Goal: Task Accomplishment & Management: Manage account settings

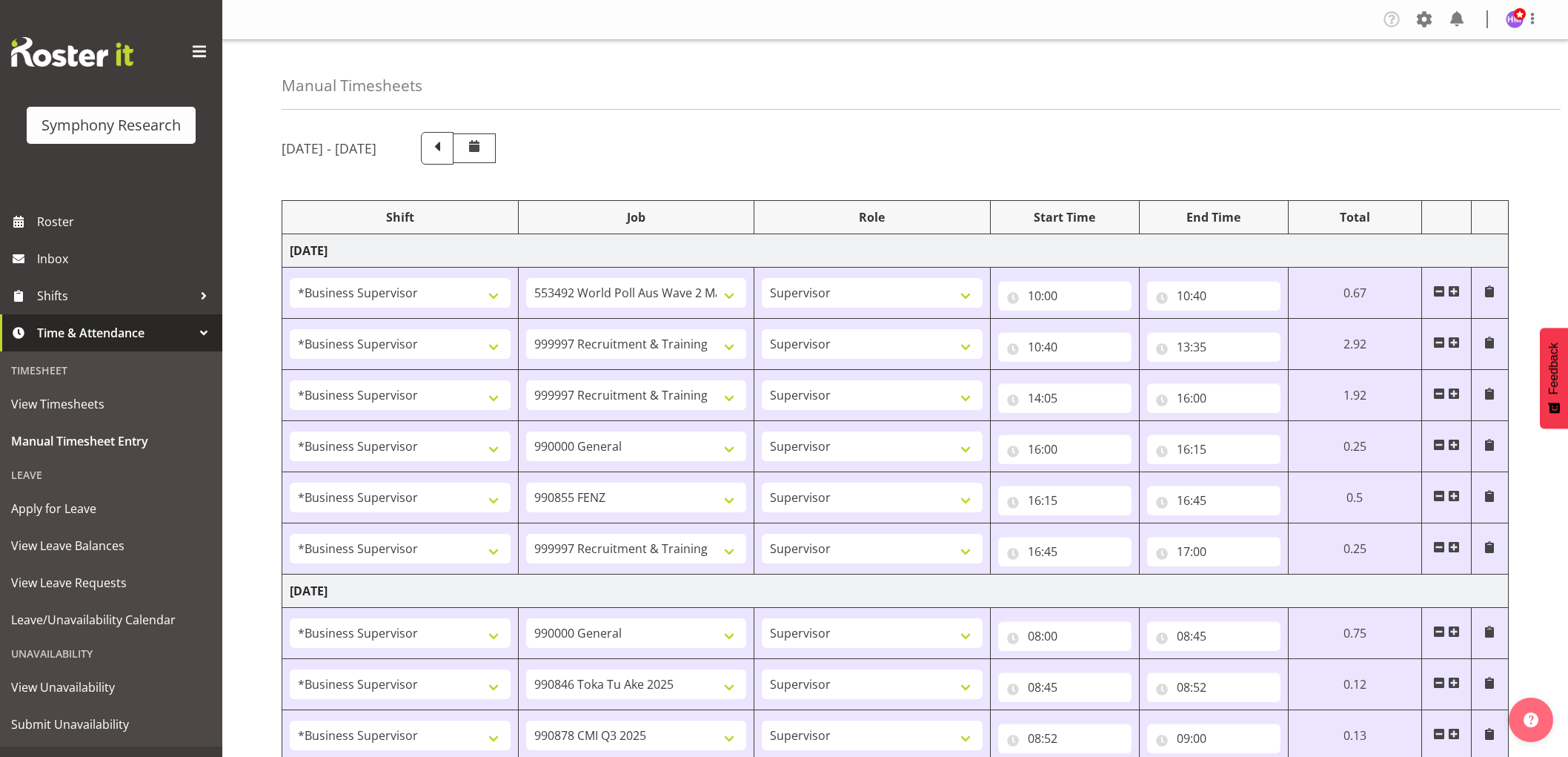
select select "1607"
select select "10499"
select select "1607"
select select "2379"
select select "1607"
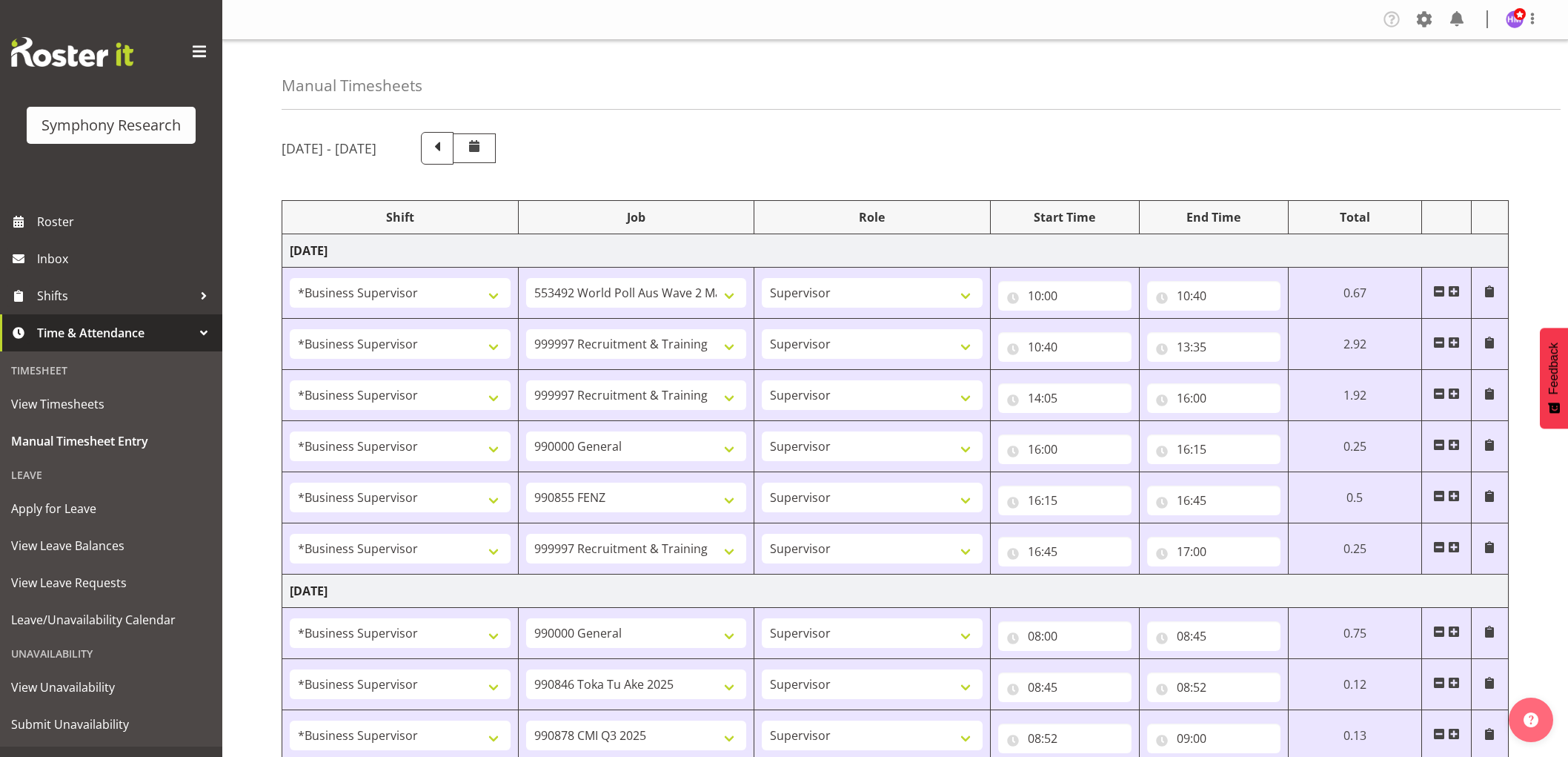
select select "2379"
select select "1607"
select select "743"
select select "1607"
select select "9636"
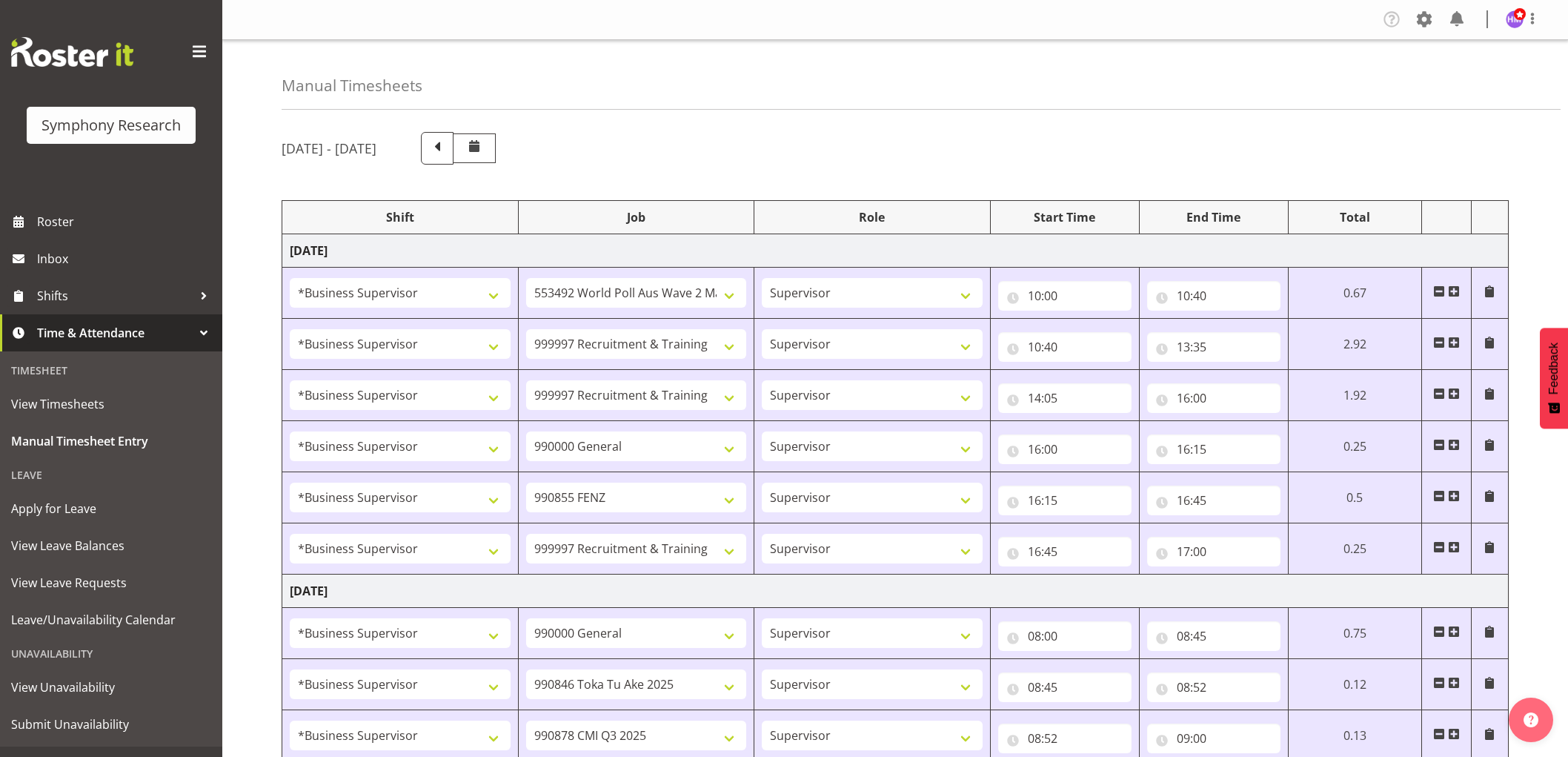
select select "1607"
select select "2379"
select select "1607"
select select "743"
select select "1607"
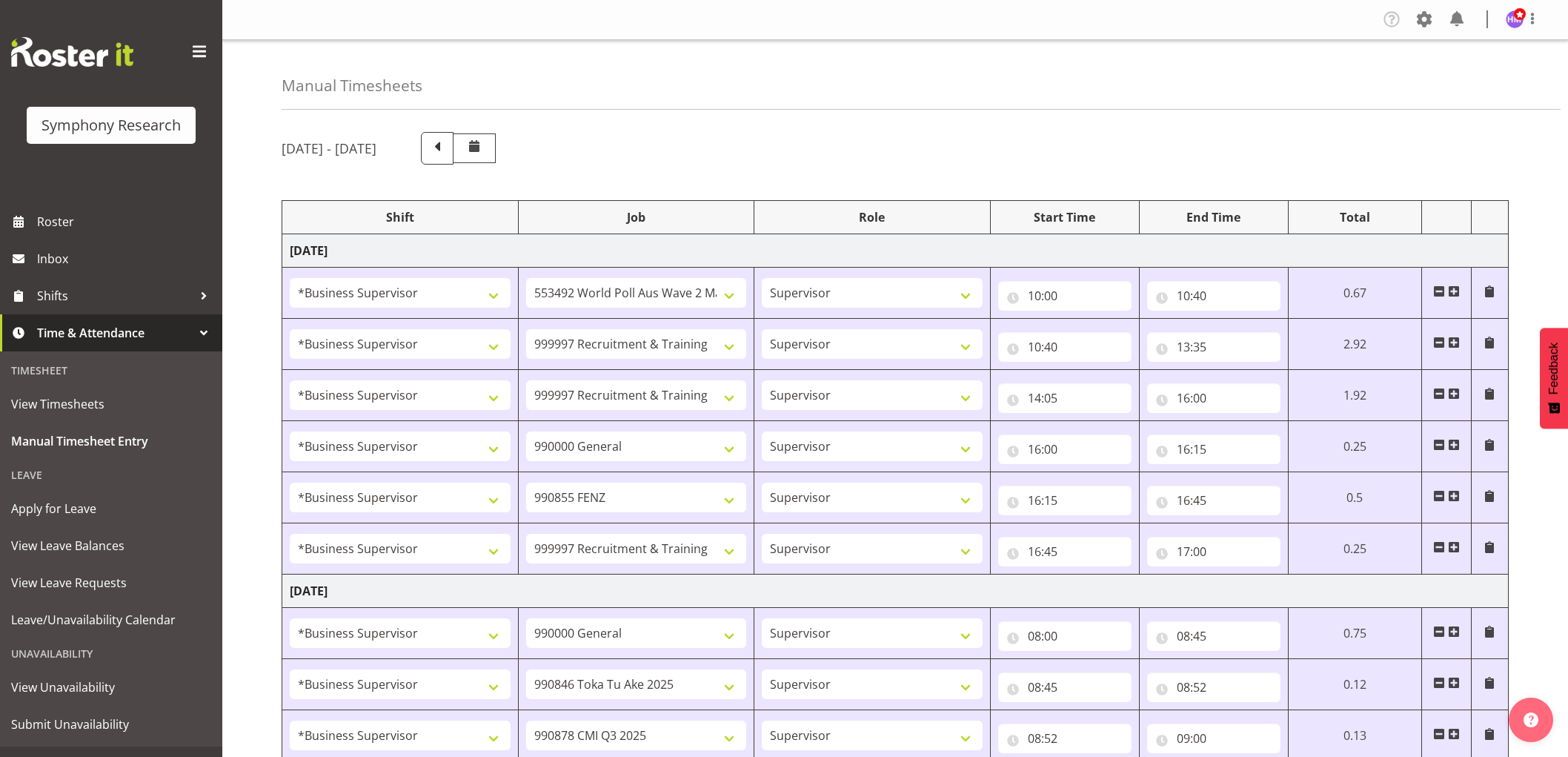
select select "9426"
select select "1607"
select select "10239"
select select "1607"
select select "10420"
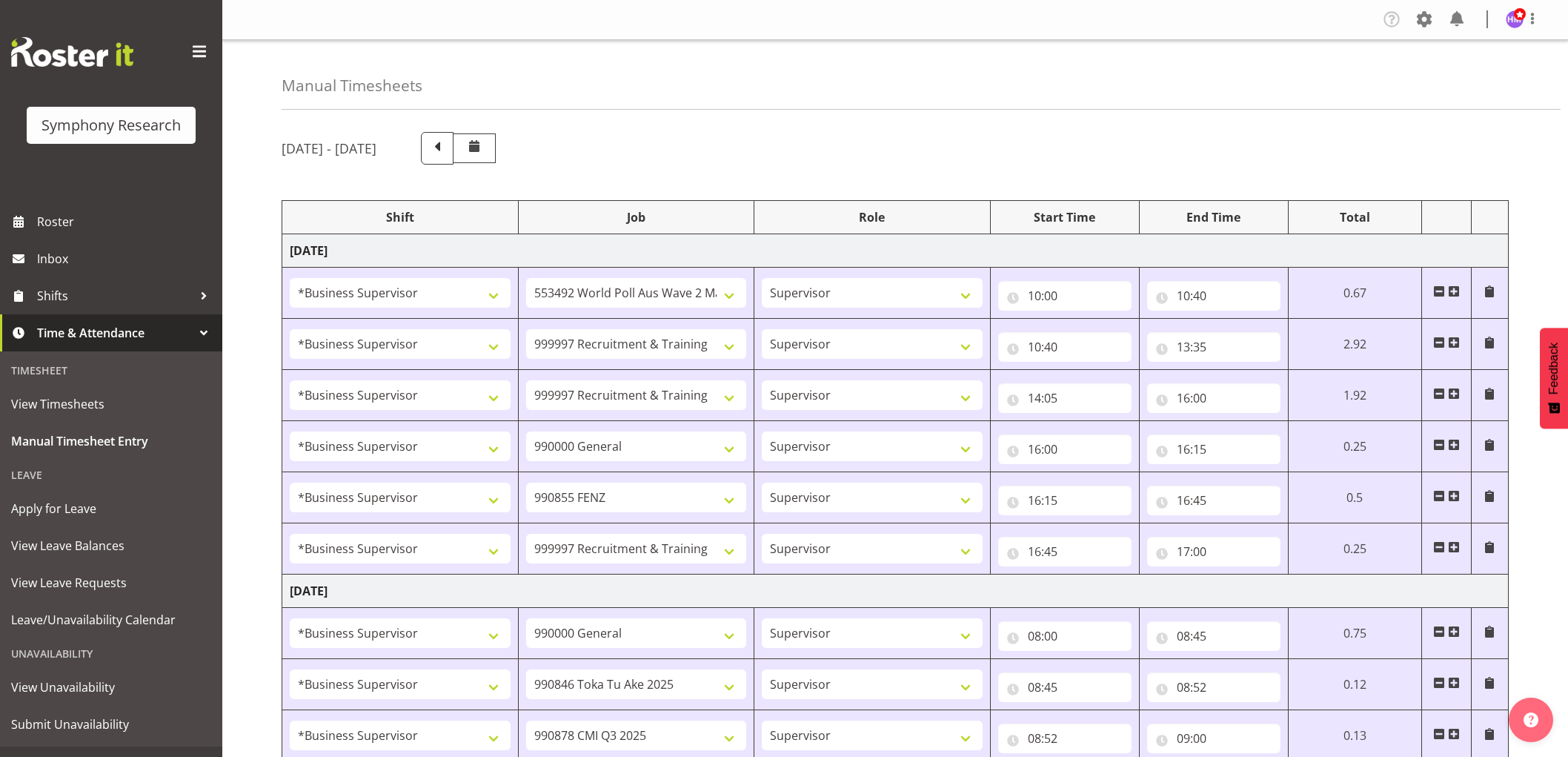
select select "1607"
select select "9636"
select select "1607"
select select "10458"
select select "1607"
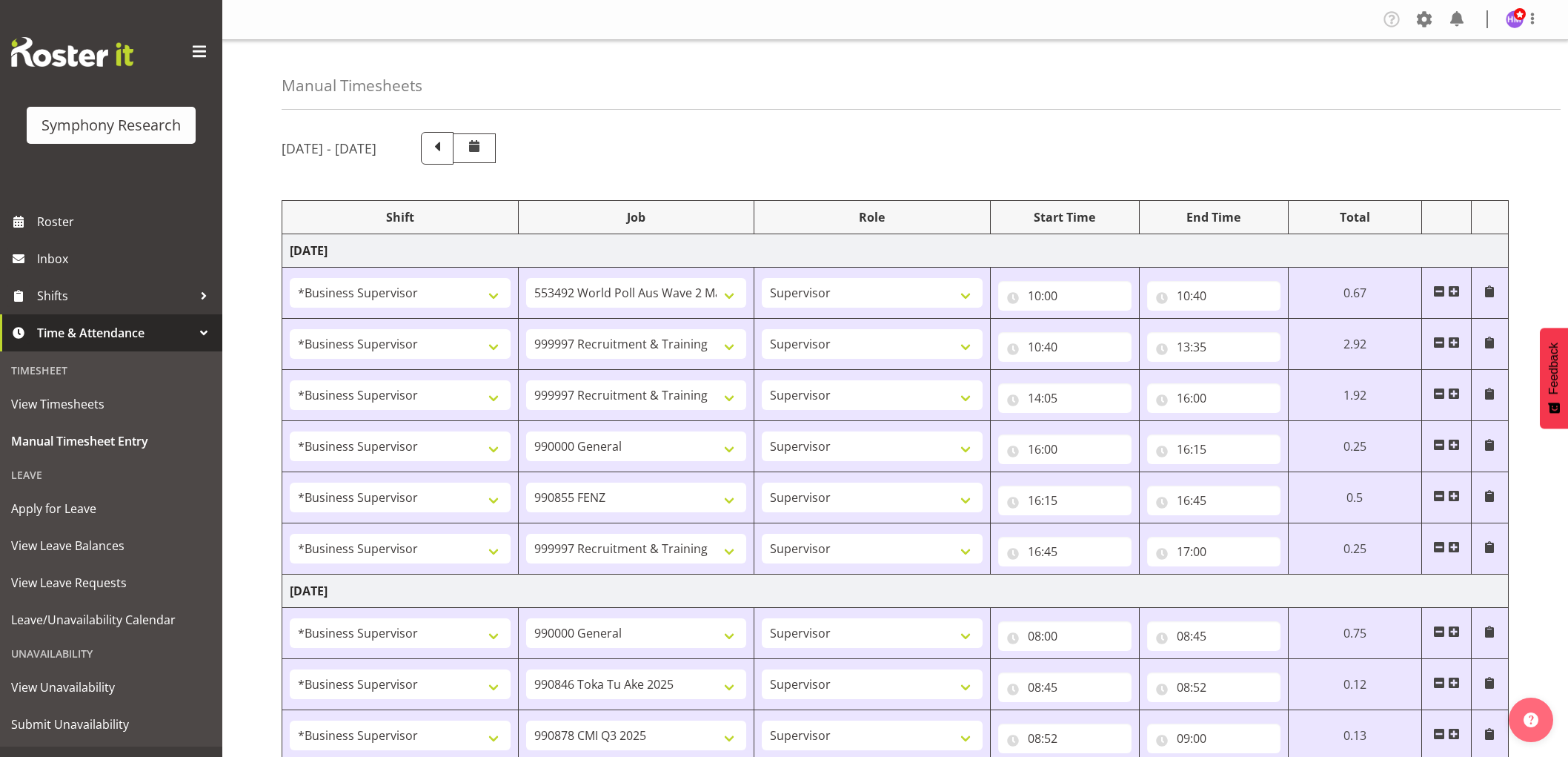
select select "10242"
select select "1607"
select select "2379"
select select "1607"
select select "2379"
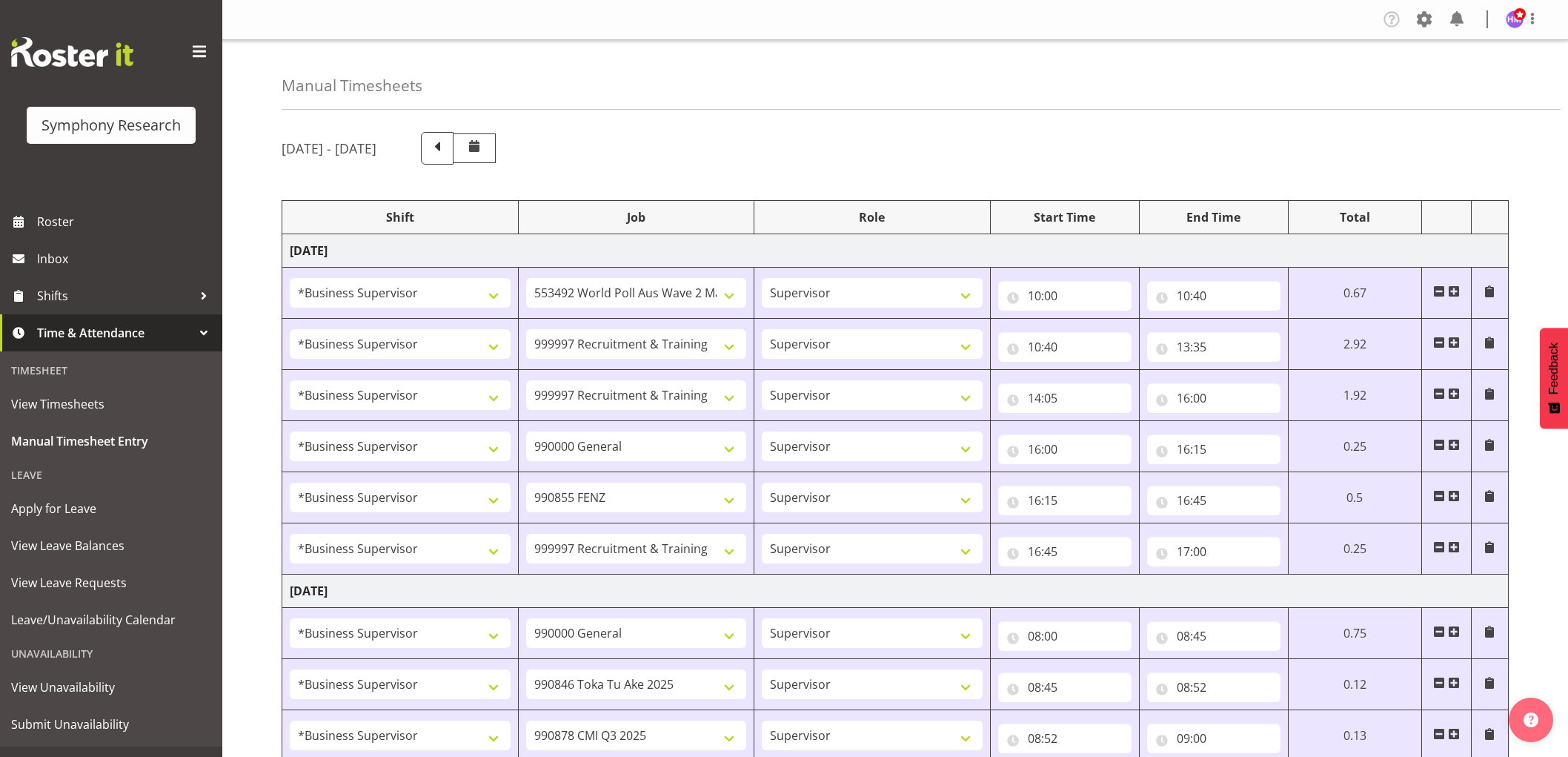
select select "1607"
select select "2379"
select select "1607"
select select "743"
select select "1607"
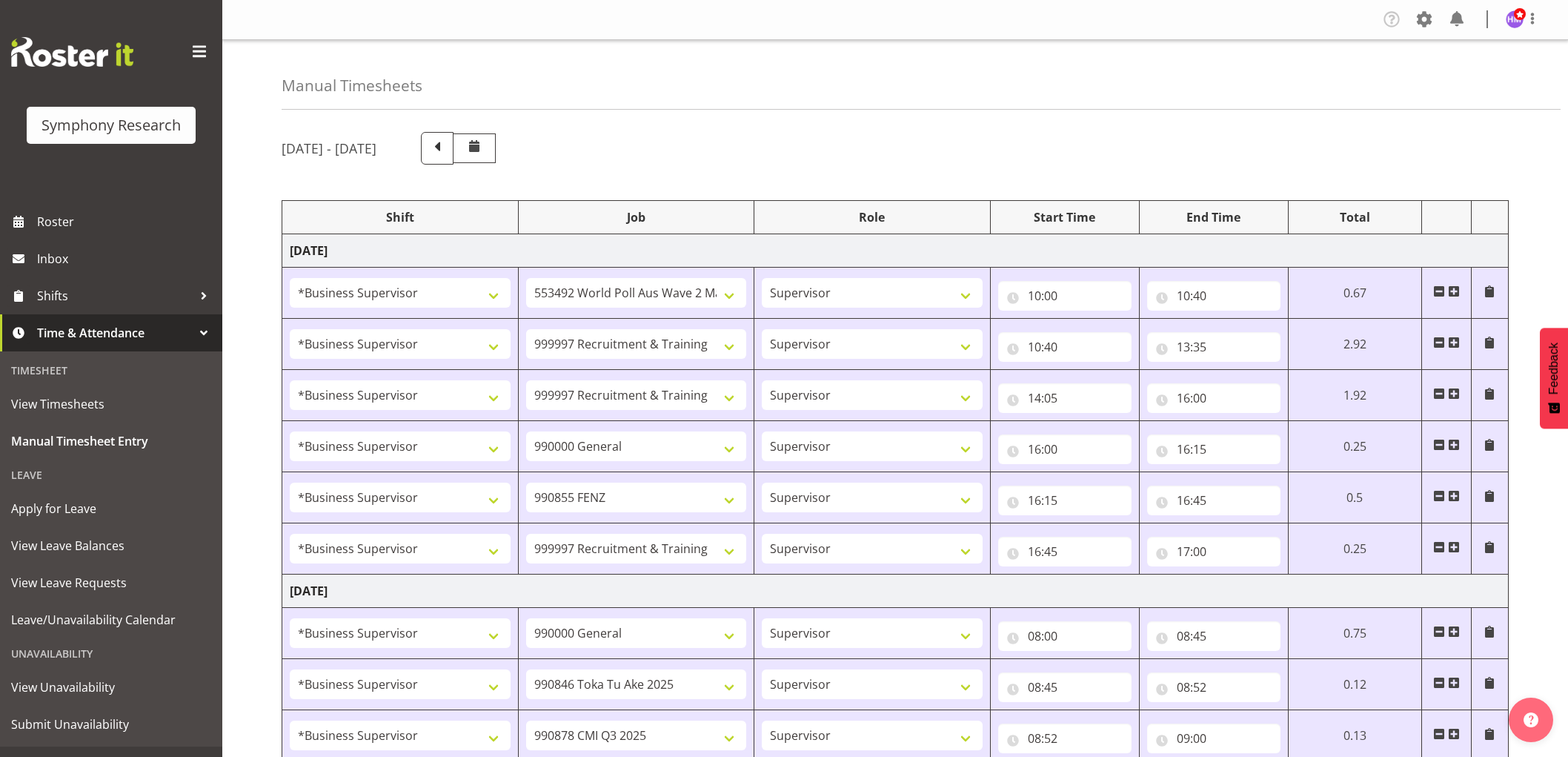
select select "10242"
select select "1607"
select select "10458"
select select "1607"
select select "9636"
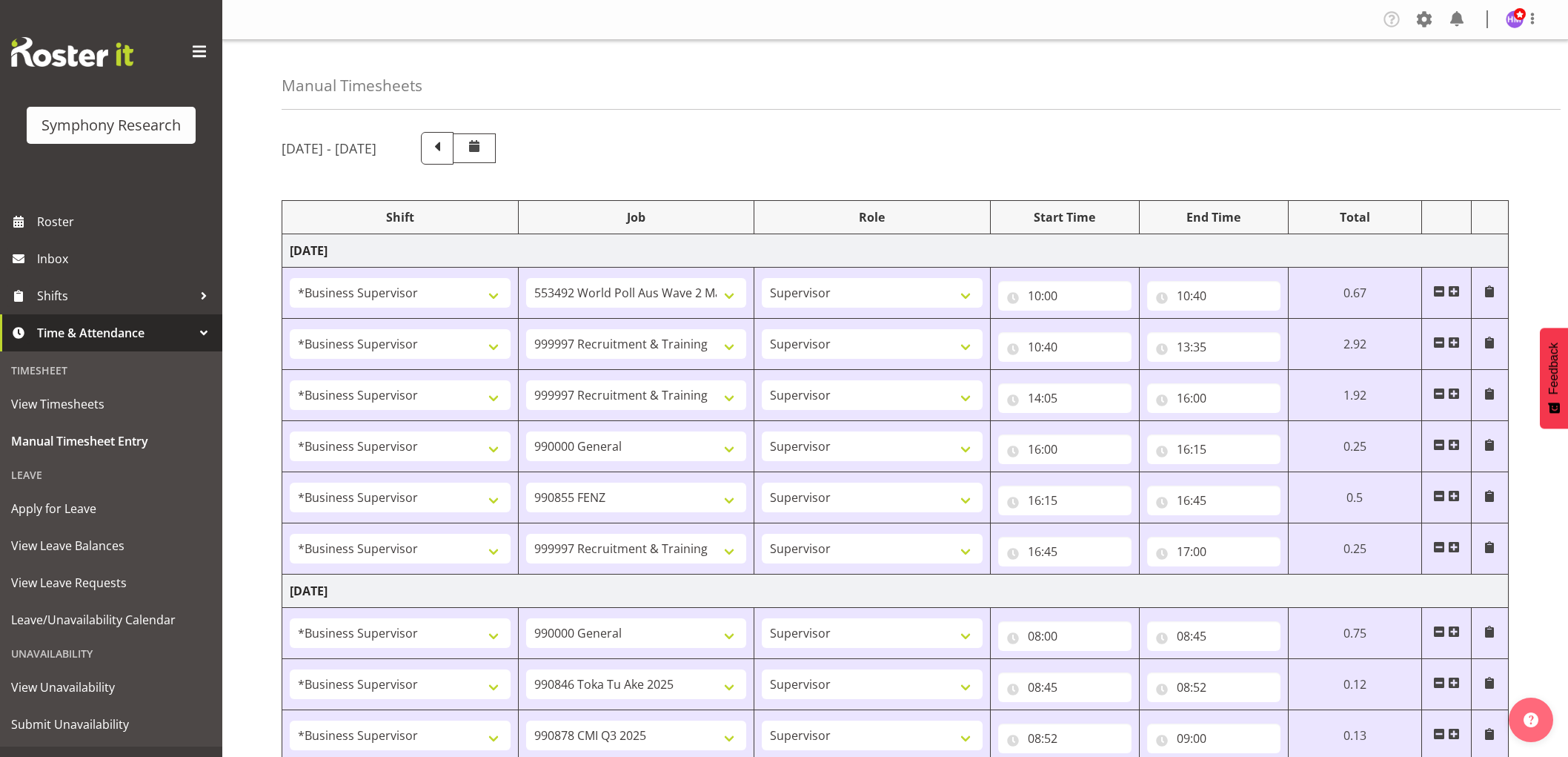
select select "1607"
select select "10239"
select select "1607"
select select "9426"
select select "1607"
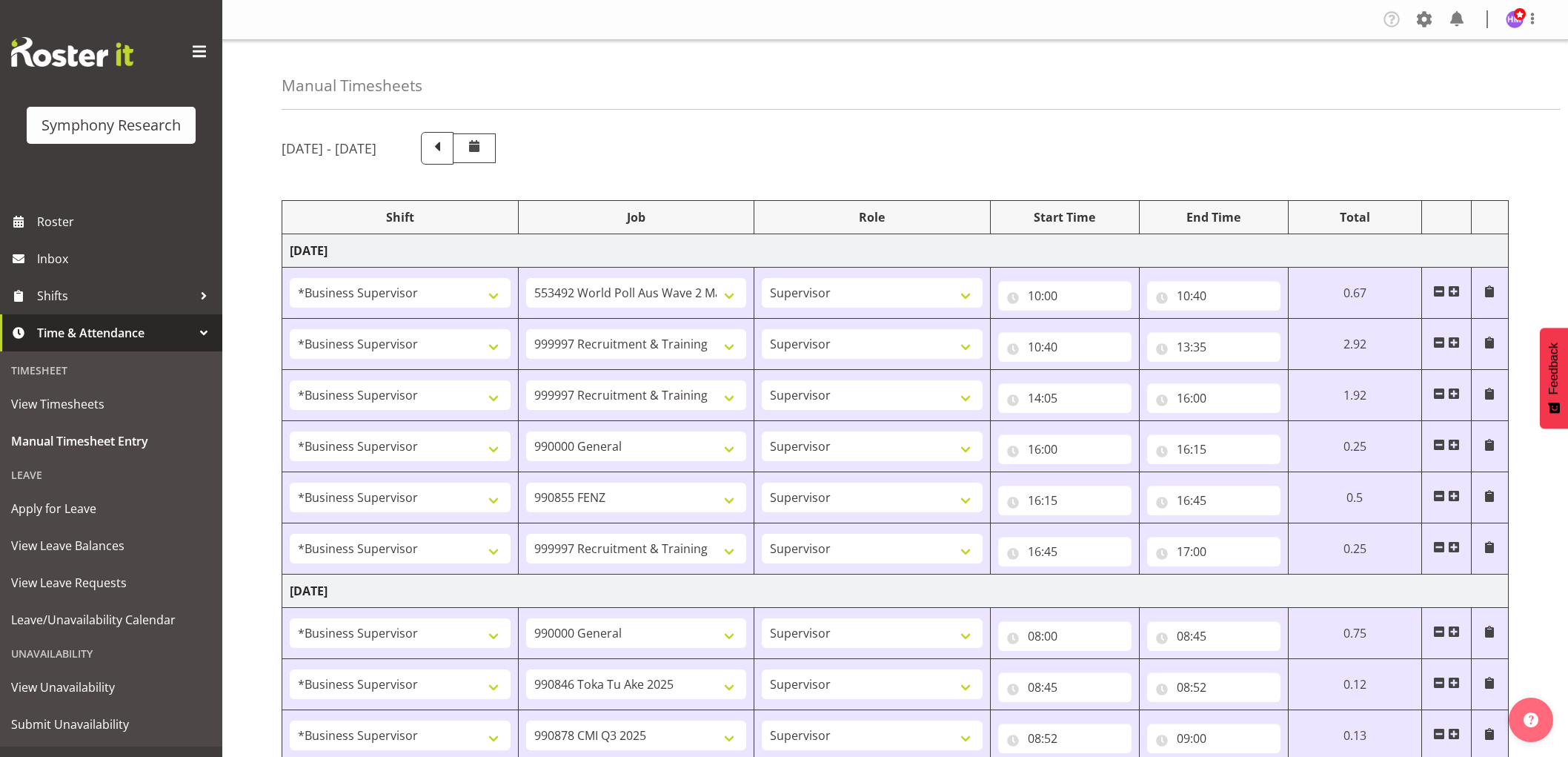
select select "2379"
select select "18"
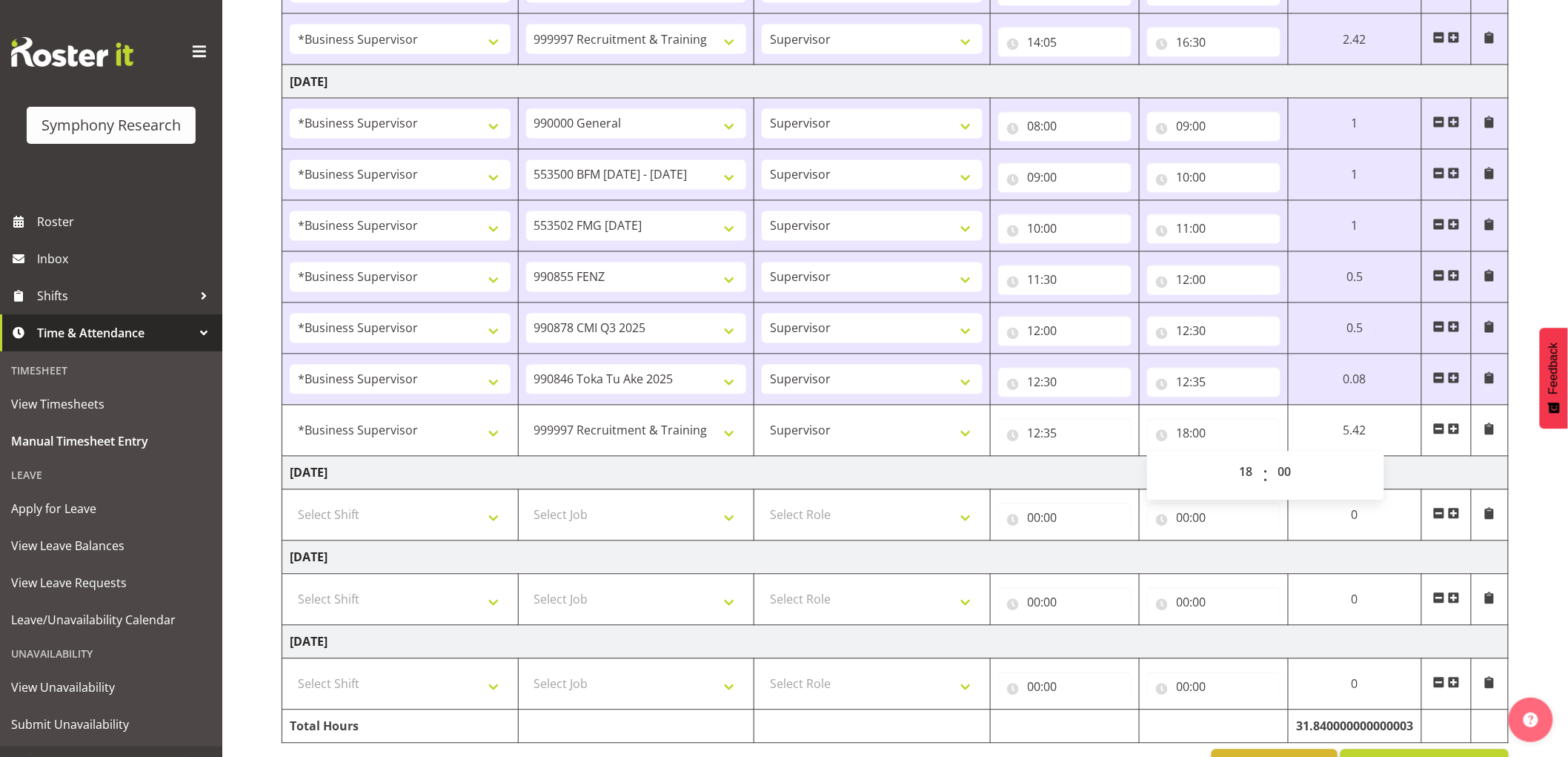
scroll to position [1088, 0]
click at [1065, 485] on td "Friday 15th August 2025" at bounding box center [896, 473] width 1227 height 33
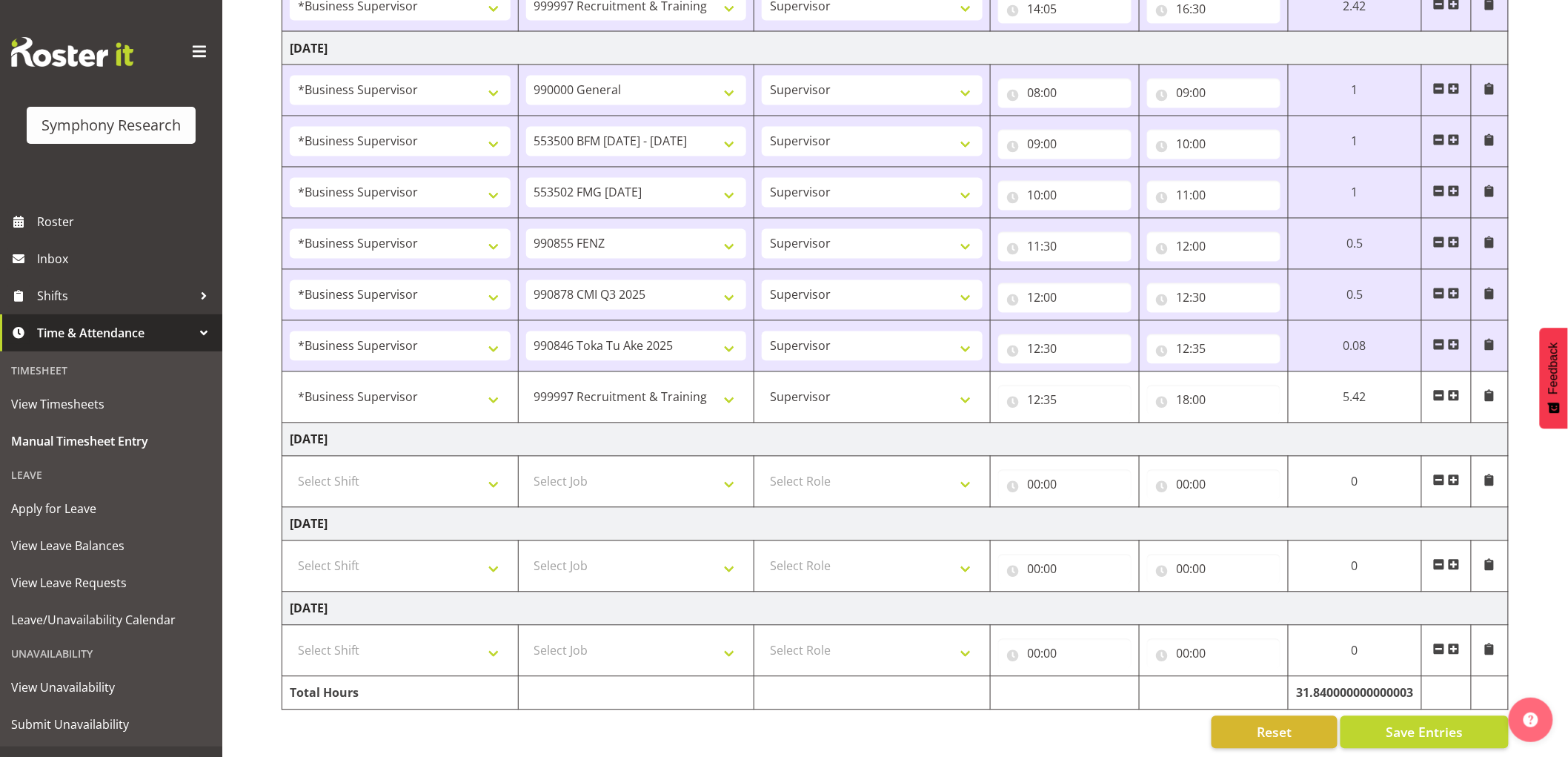
scroll to position [1139, 0]
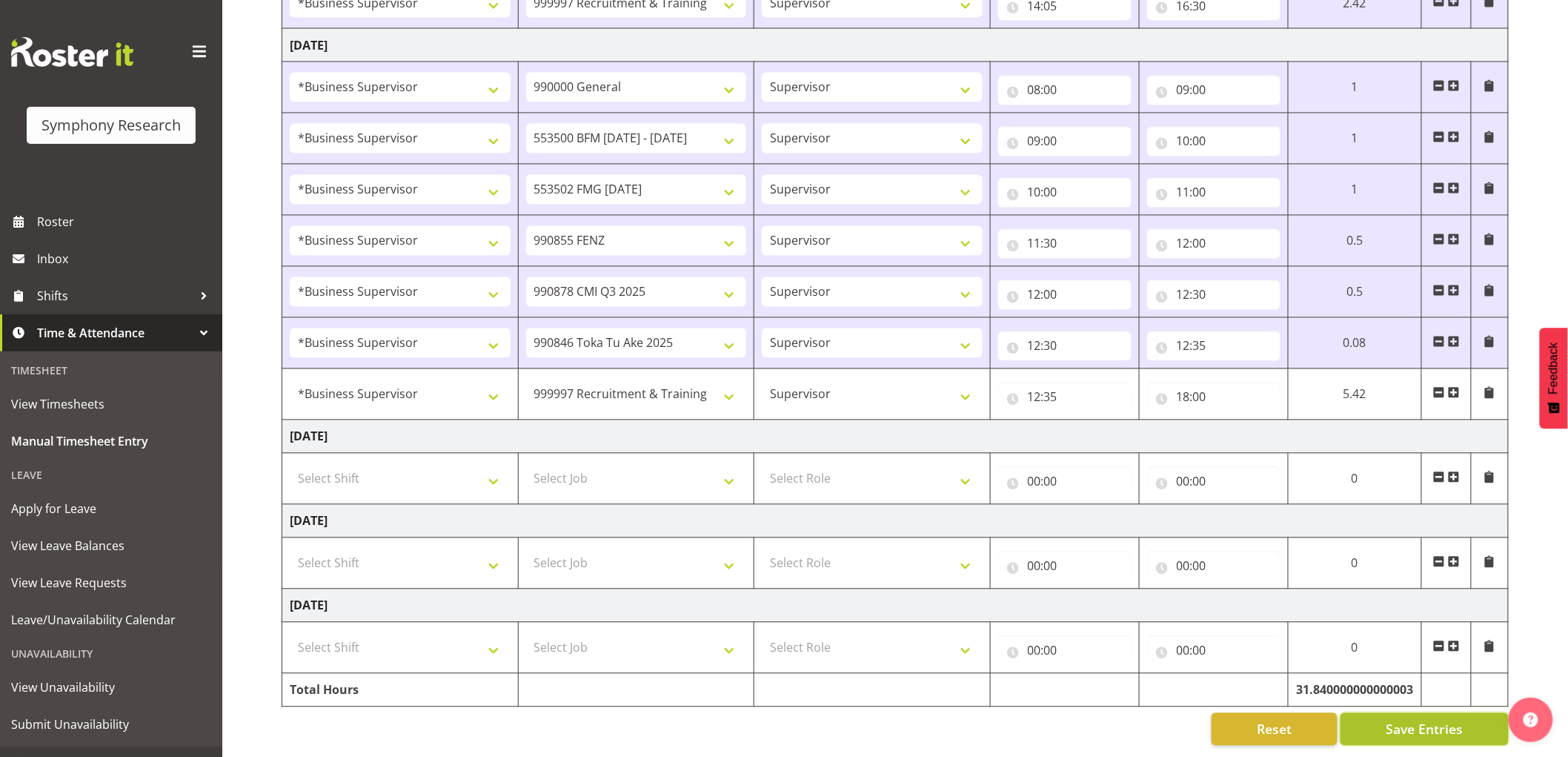
click at [1395, 721] on span "Save Entries" at bounding box center [1424, 730] width 77 height 19
click at [87, 298] on span "Shifts" at bounding box center [114, 295] width 155 height 22
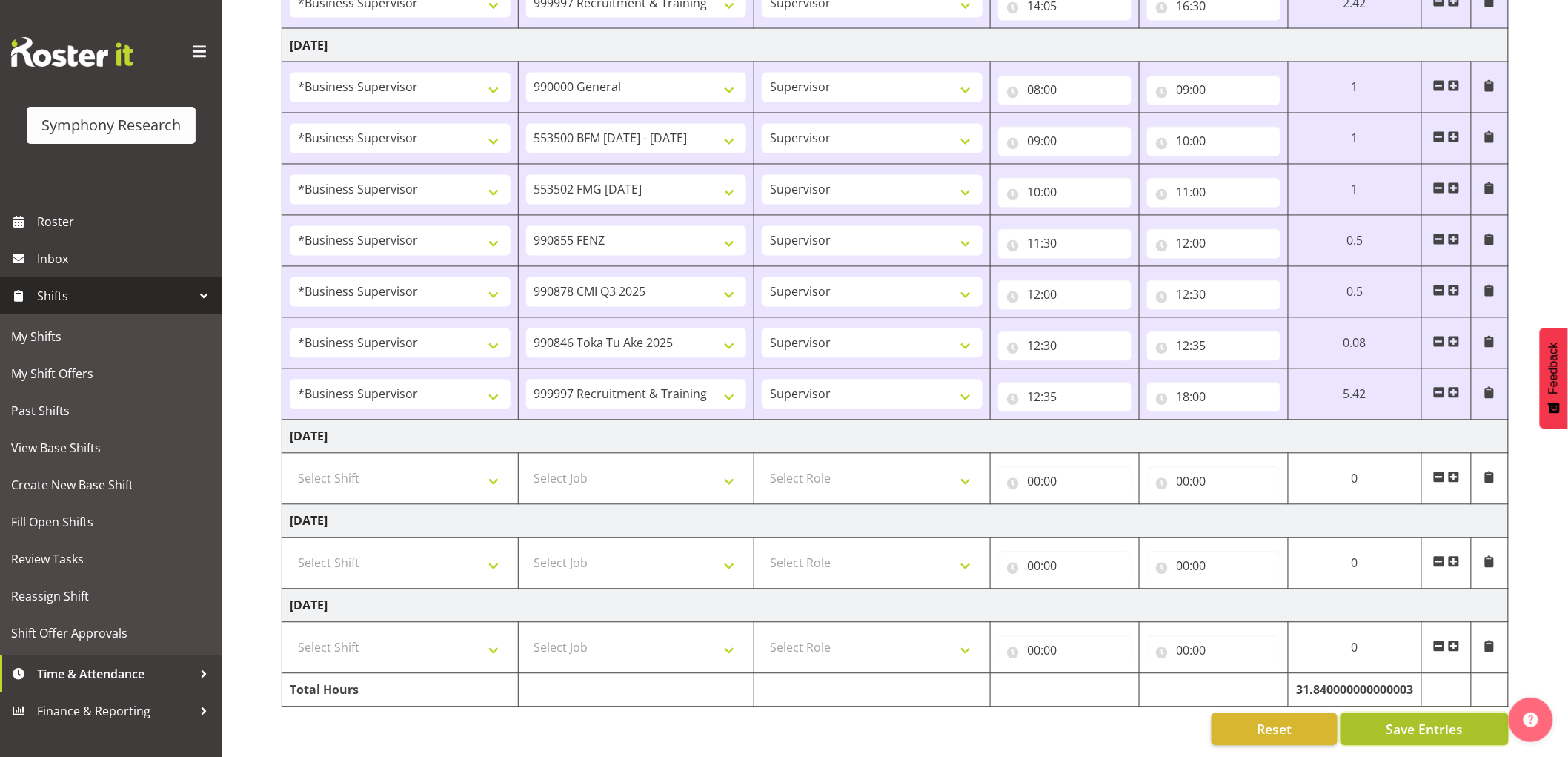
click at [1440, 720] on span "Save Entries" at bounding box center [1424, 730] width 77 height 19
click at [69, 298] on span "Shifts" at bounding box center [114, 295] width 155 height 22
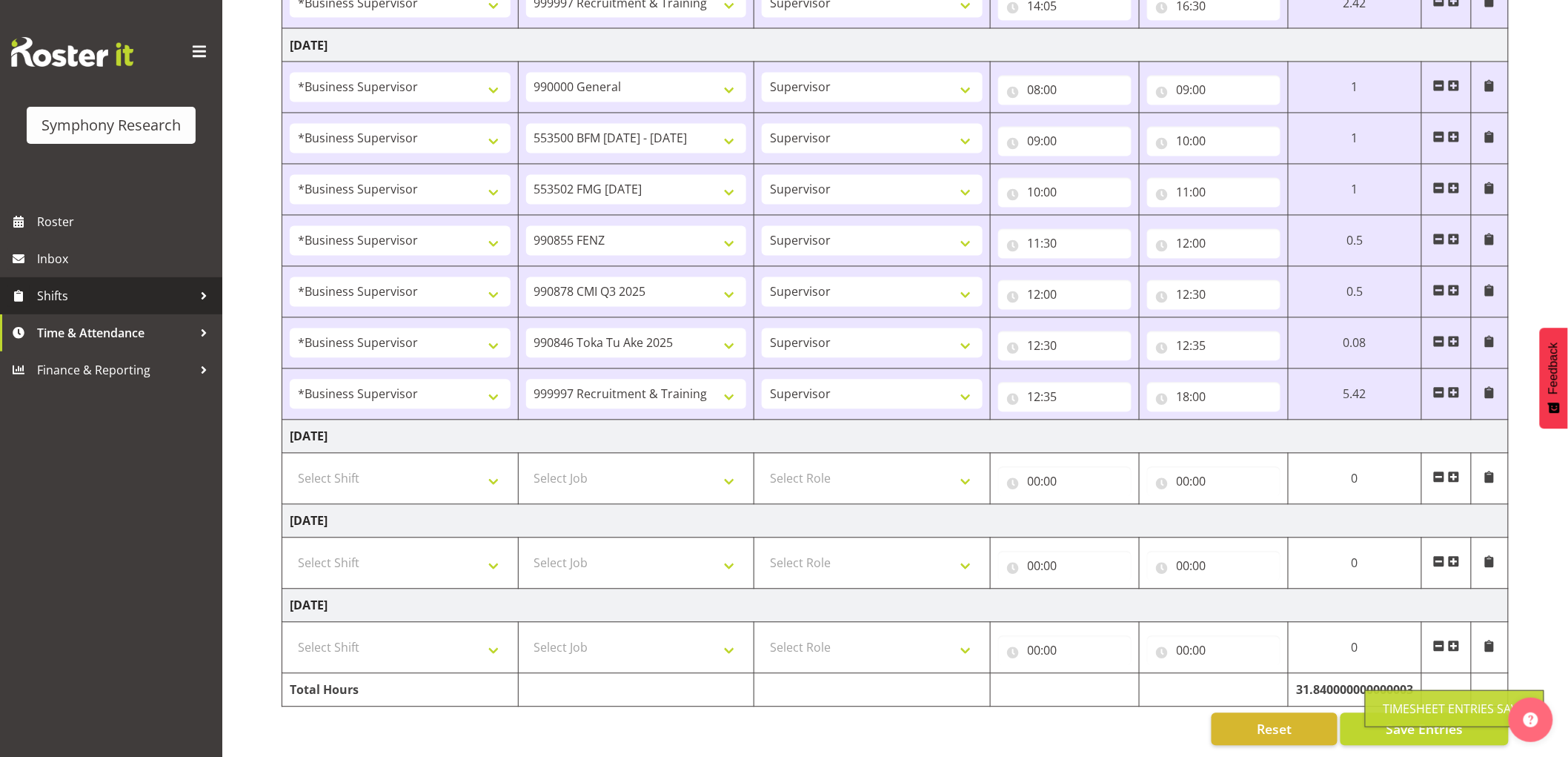
click at [69, 298] on span "Shifts" at bounding box center [114, 295] width 155 height 22
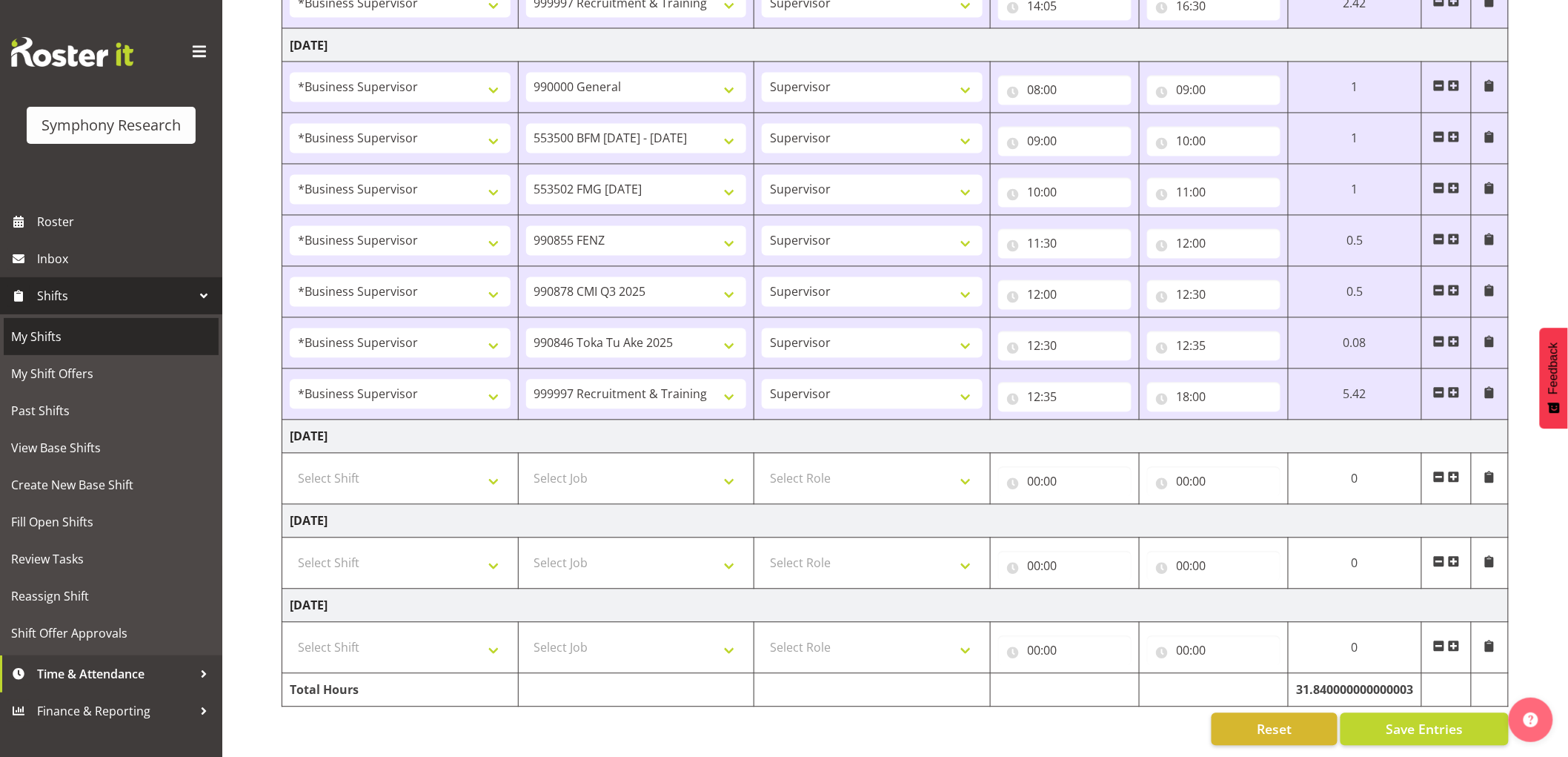
click at [79, 342] on span "My Shifts" at bounding box center [111, 336] width 200 height 22
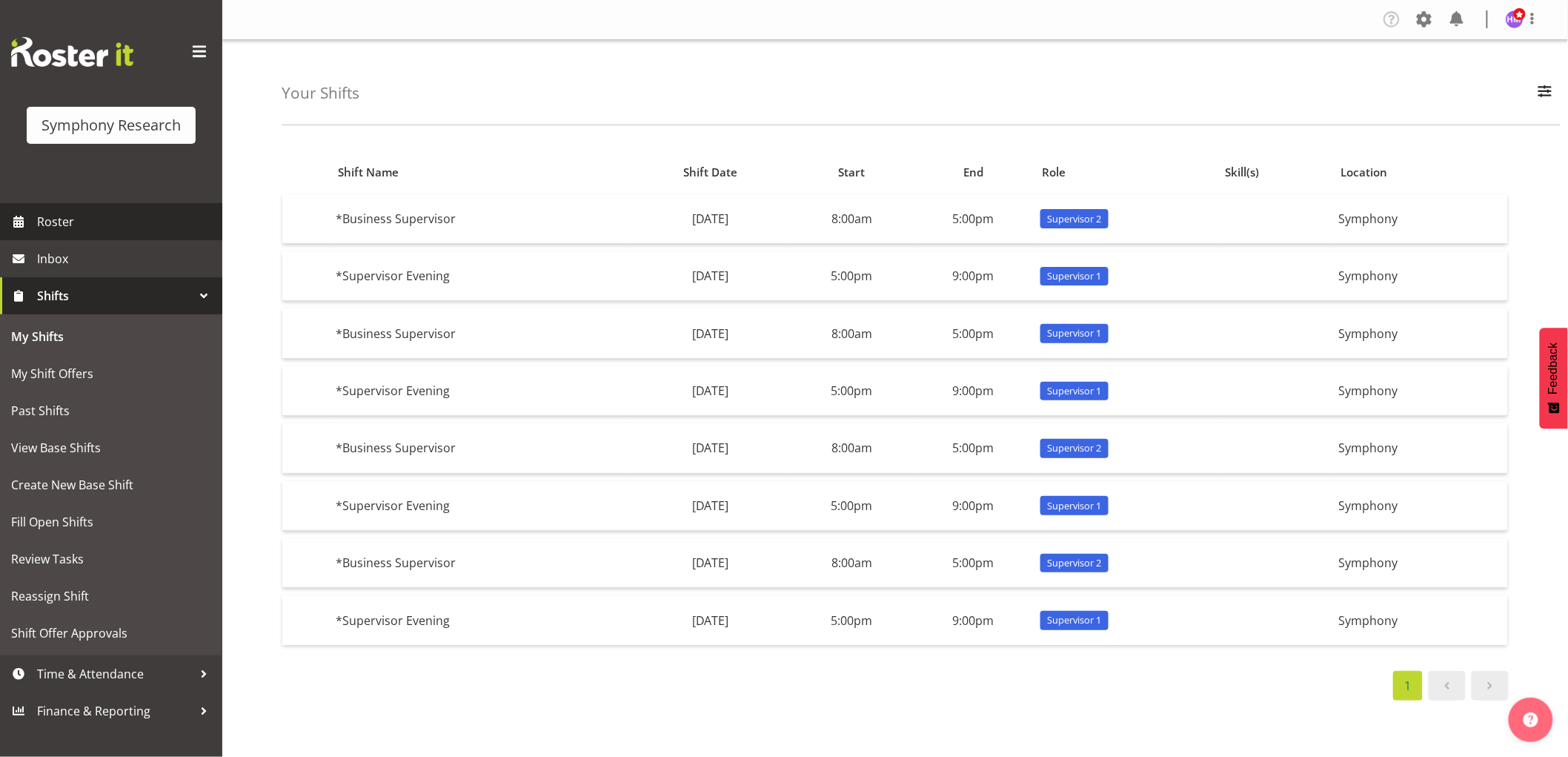
click at [106, 217] on span "Roster" at bounding box center [126, 221] width 178 height 22
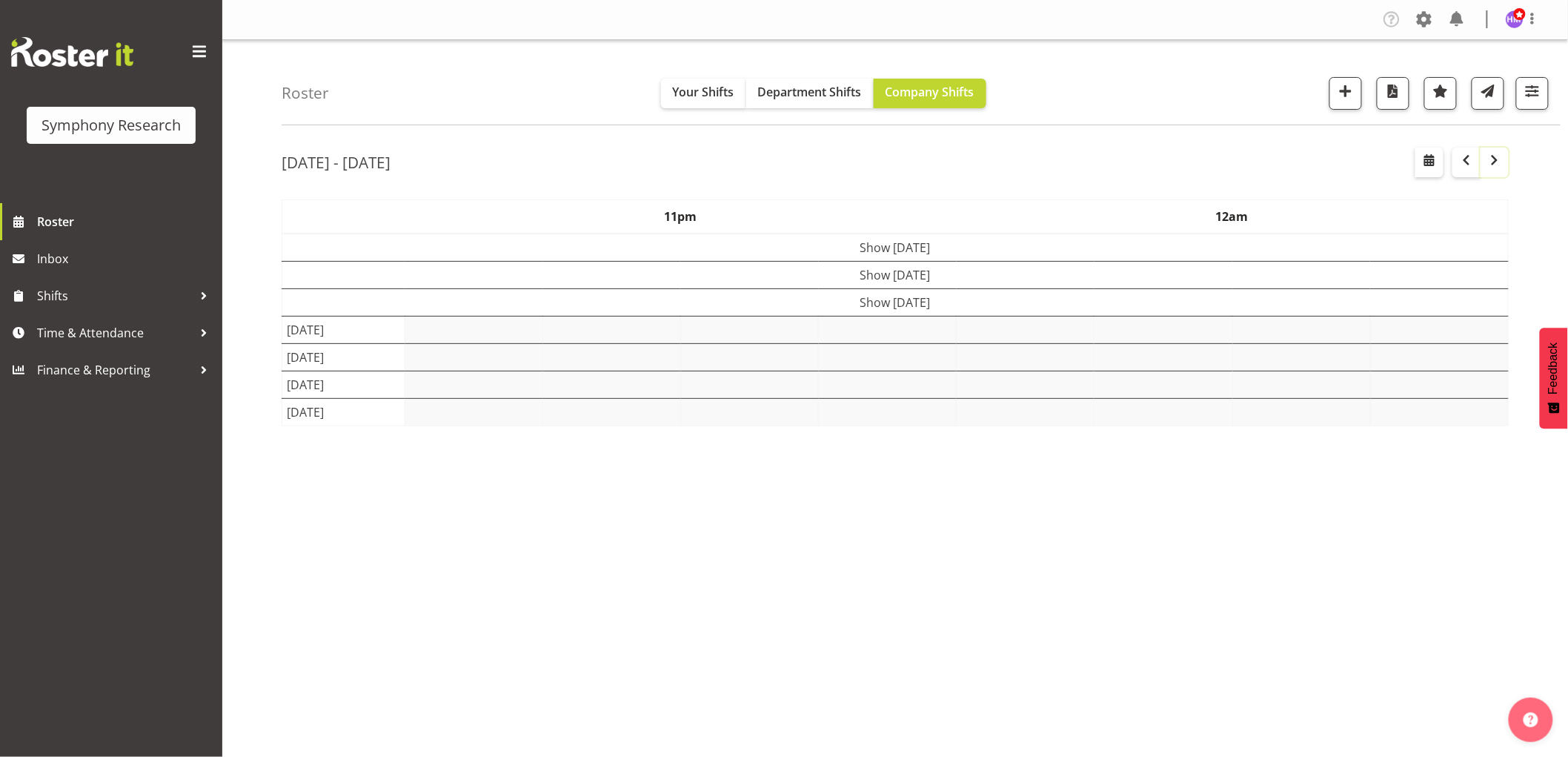
click at [1497, 168] on span "button" at bounding box center [1495, 160] width 17 height 17
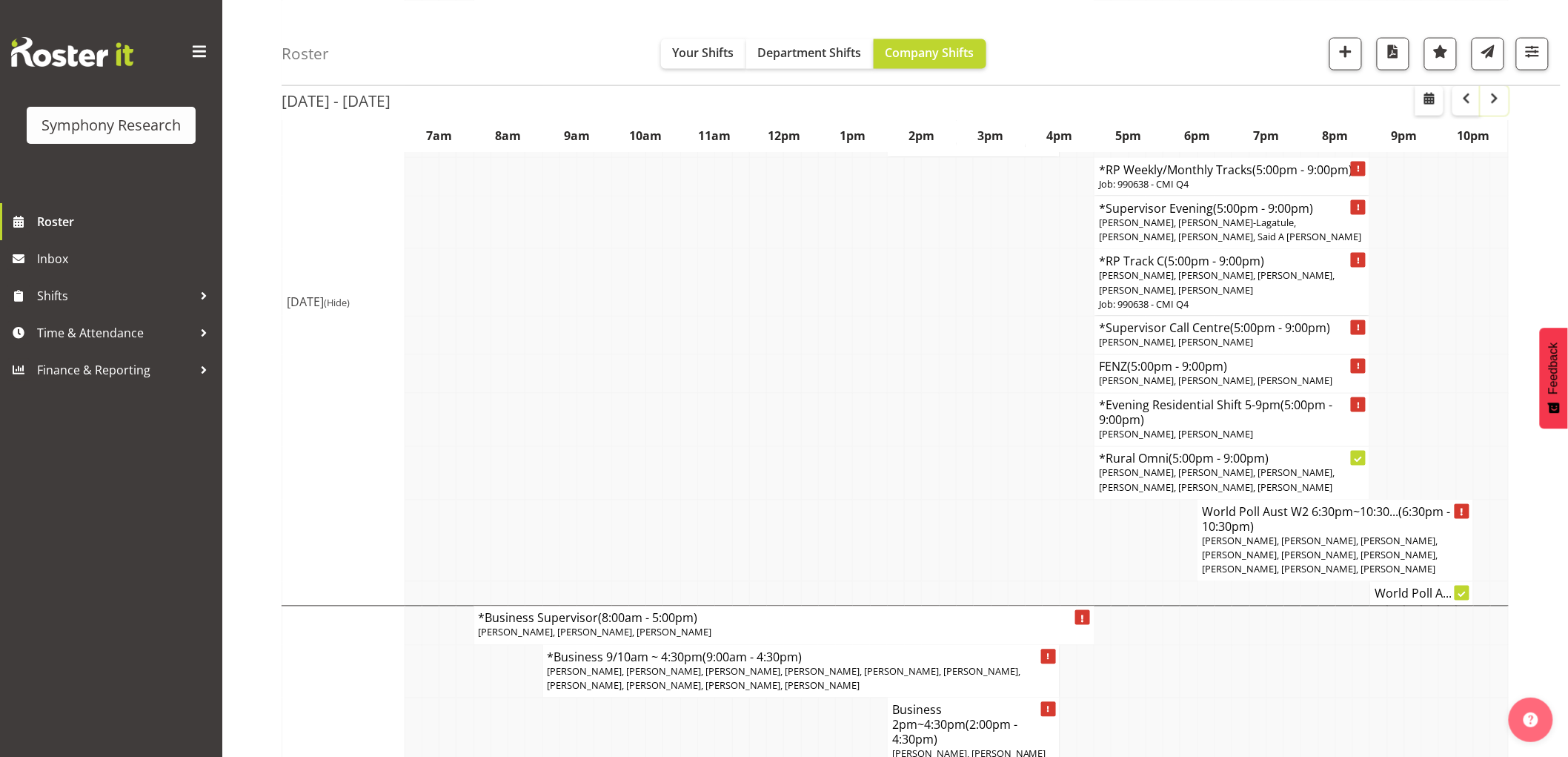
scroll to position [1071, 0]
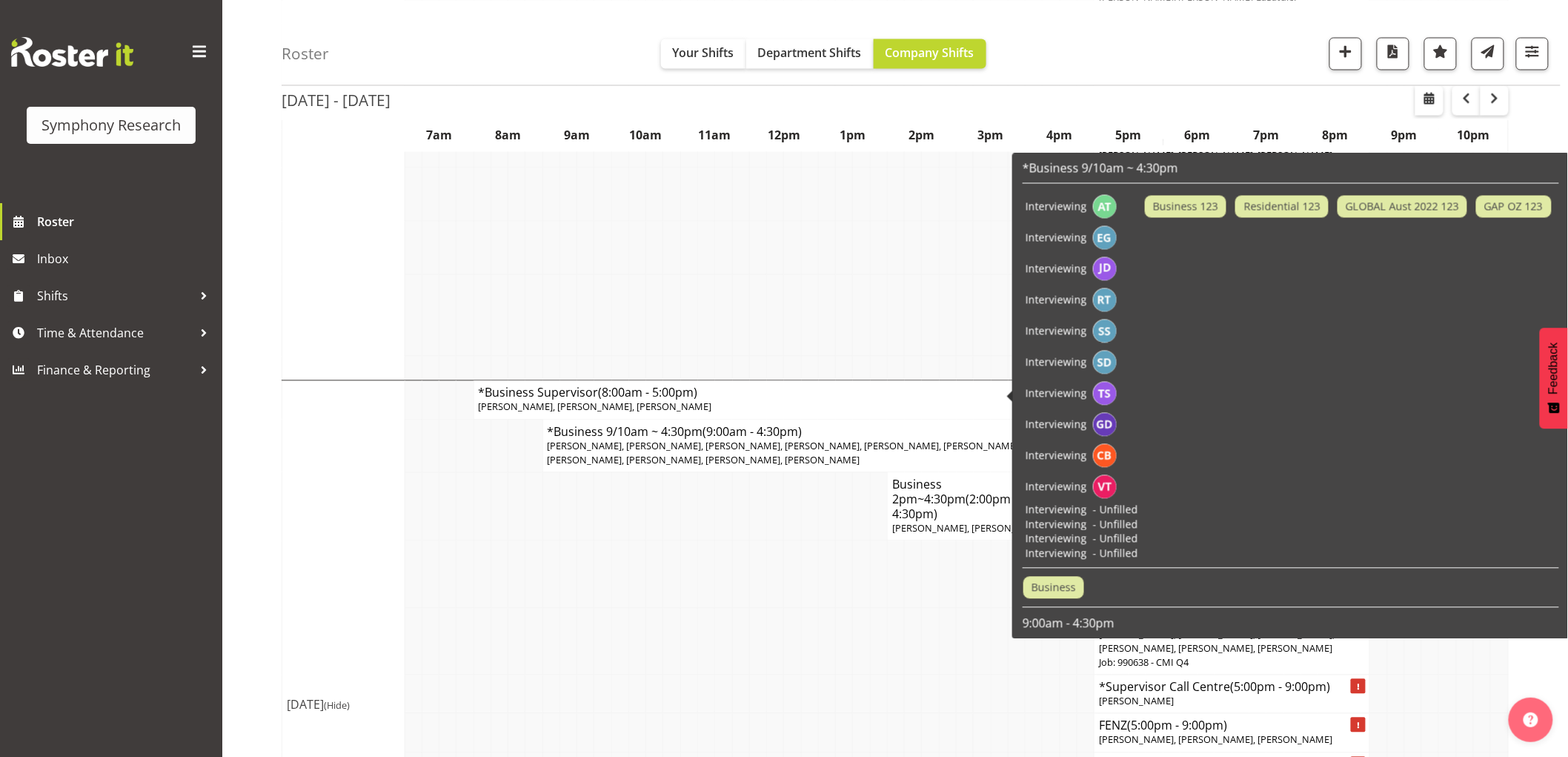
click at [770, 609] on td at bounding box center [776, 642] width 17 height 67
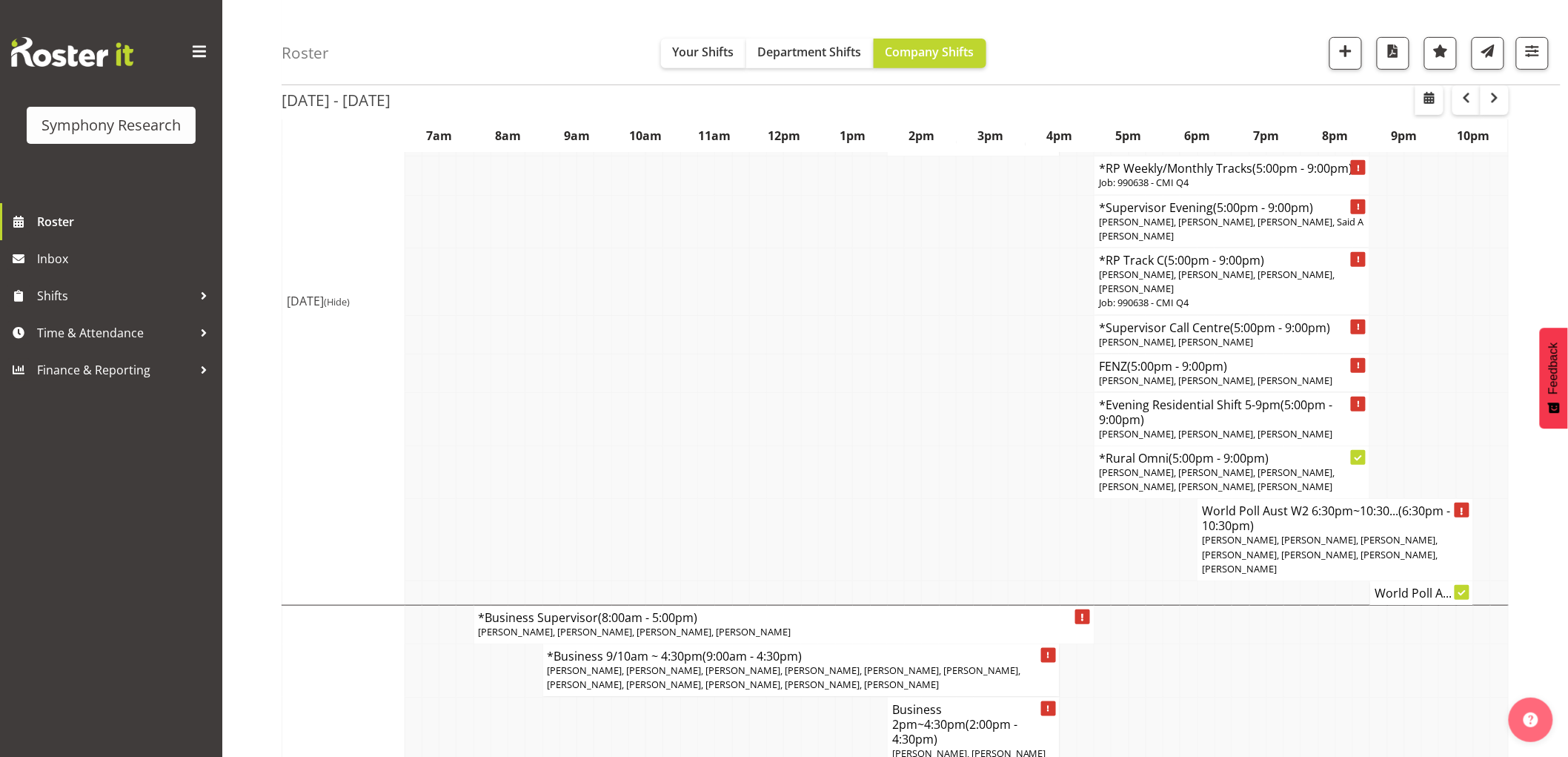
scroll to position [247, 0]
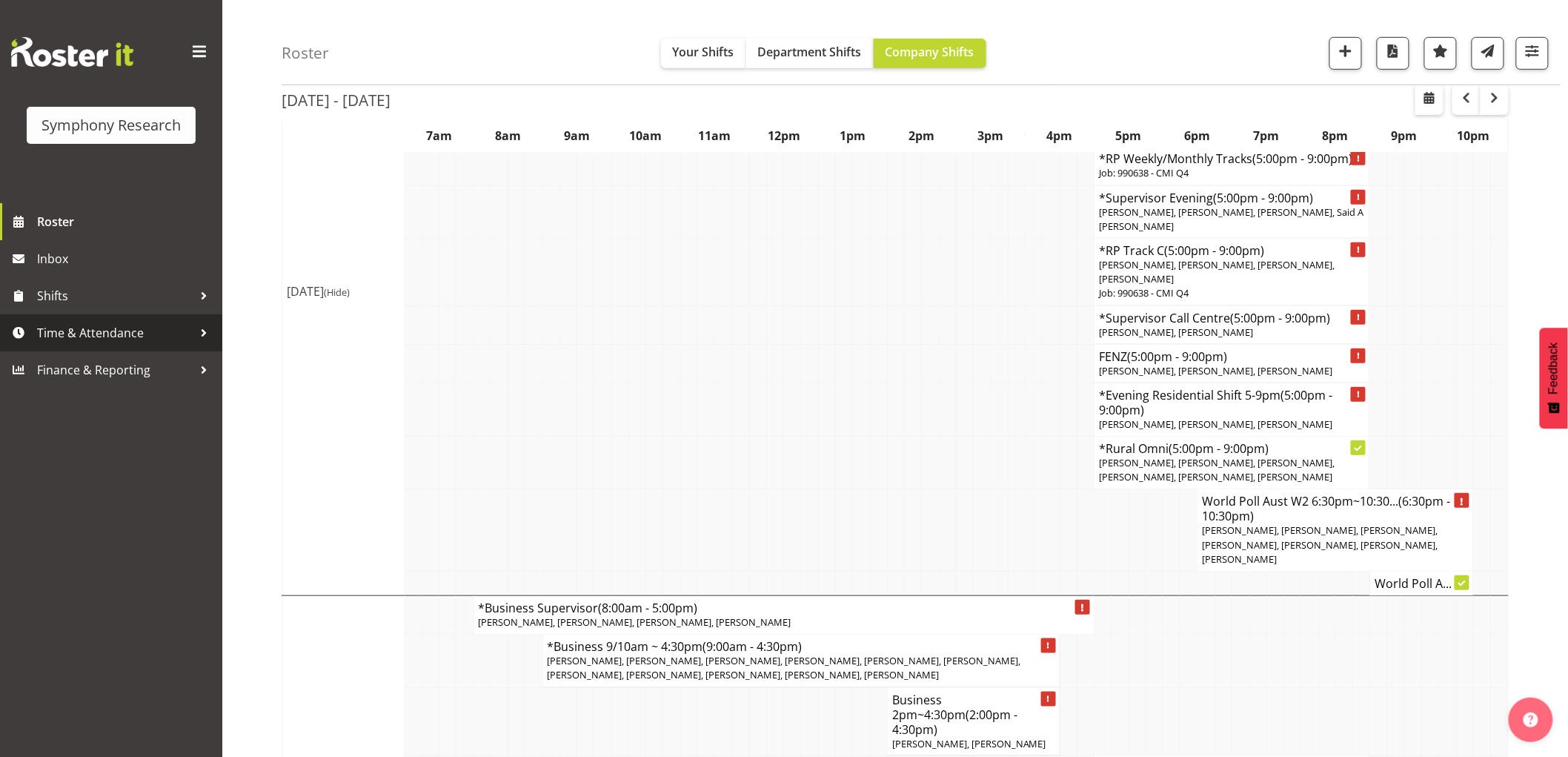
click at [59, 342] on span "Time & Attendance" at bounding box center [114, 333] width 155 height 22
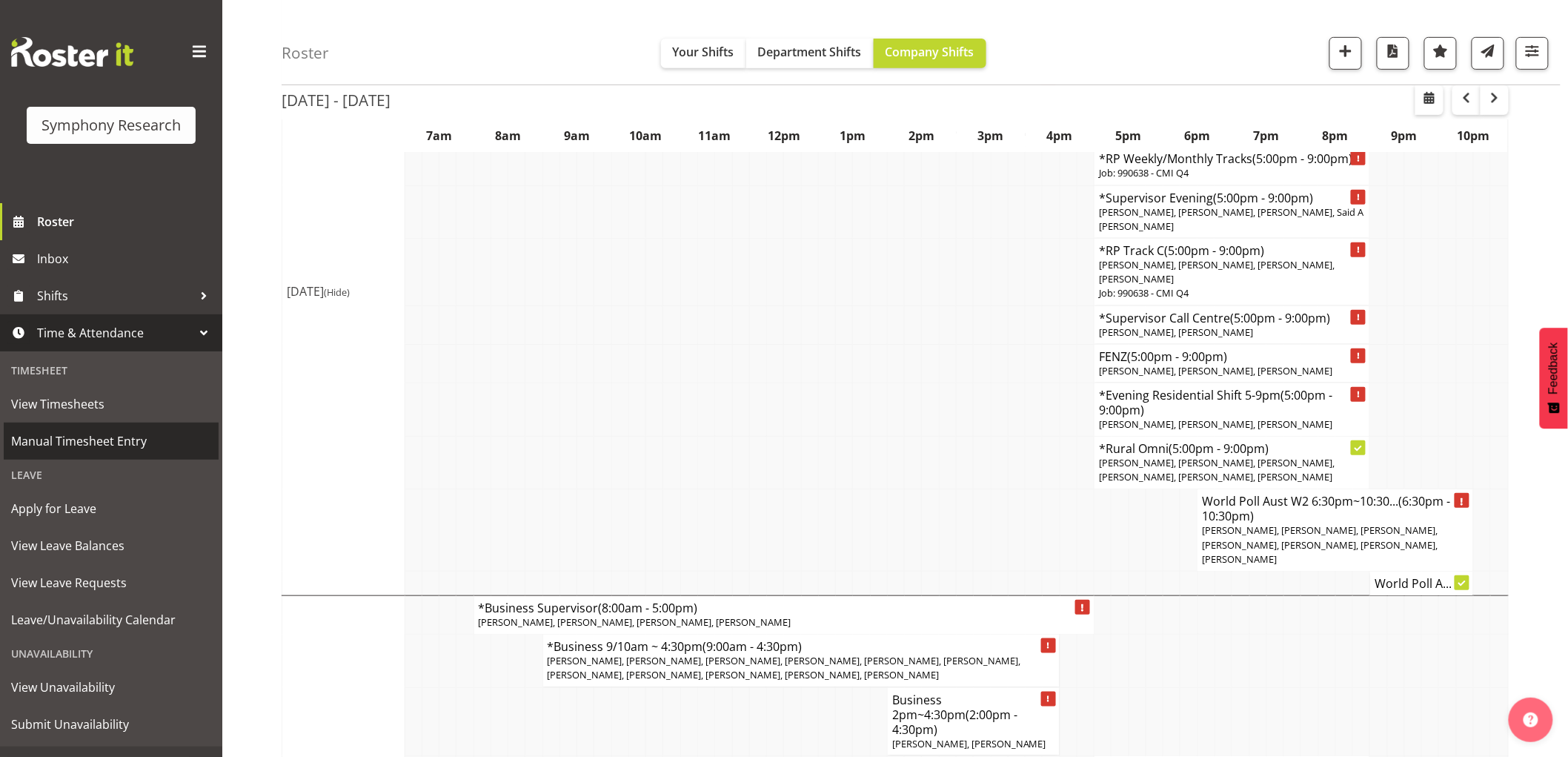
click at [125, 446] on span "Manual Timesheet Entry" at bounding box center [111, 441] width 200 height 22
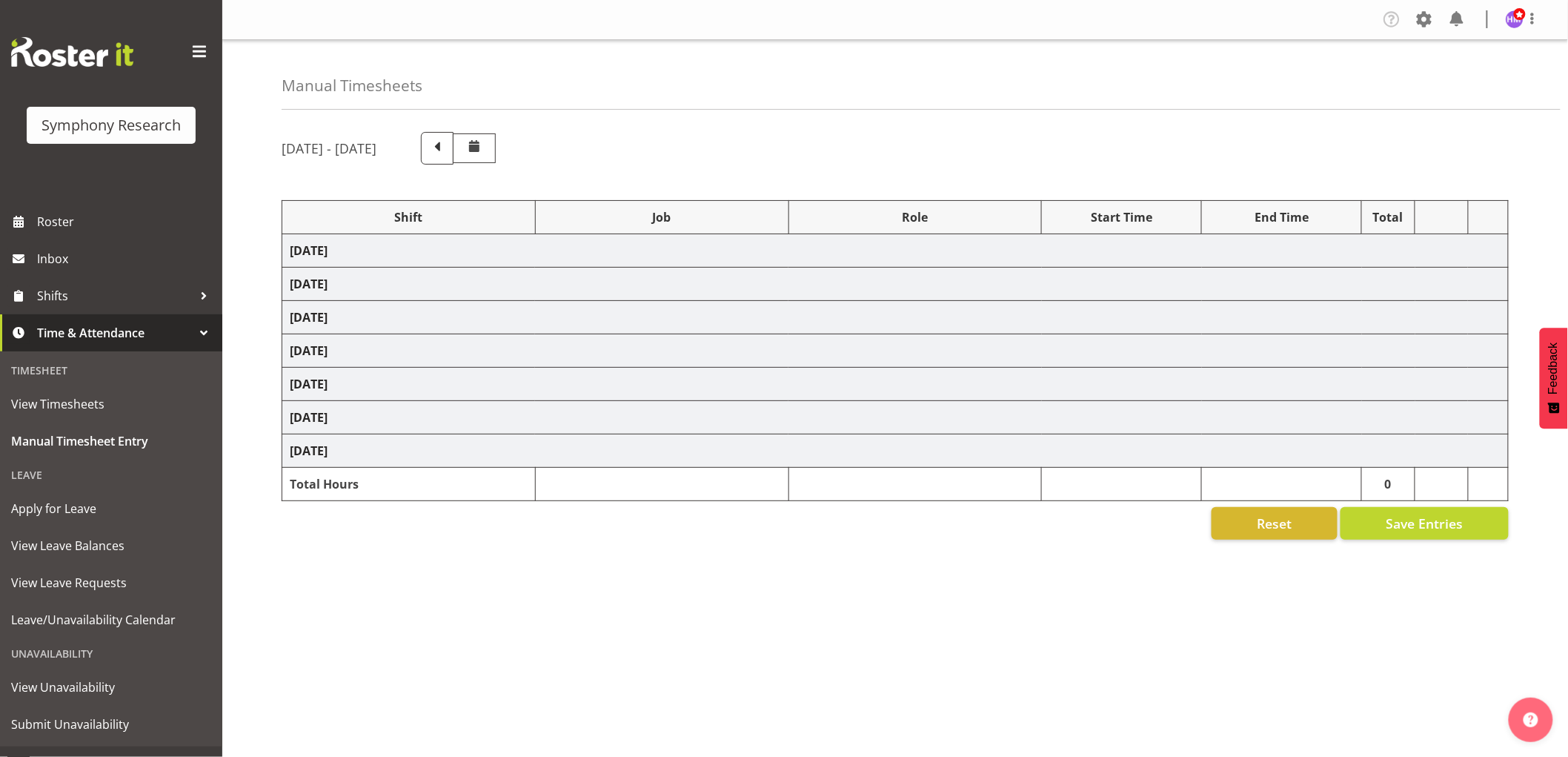
select select "1607"
select select "10499"
select select "1607"
select select "2379"
select select "1607"
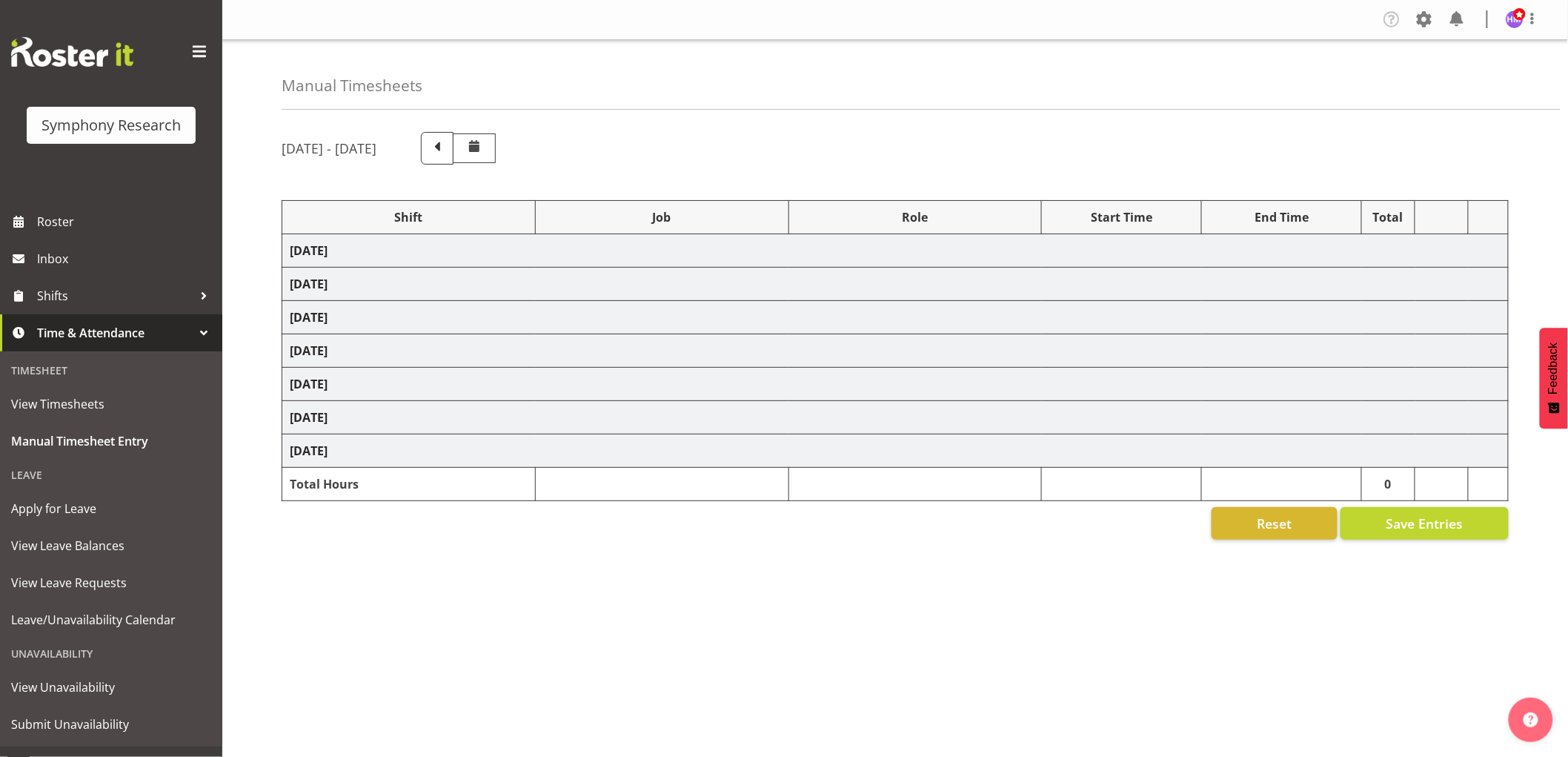
select select "2379"
select select "1607"
select select "743"
select select "1607"
select select "9636"
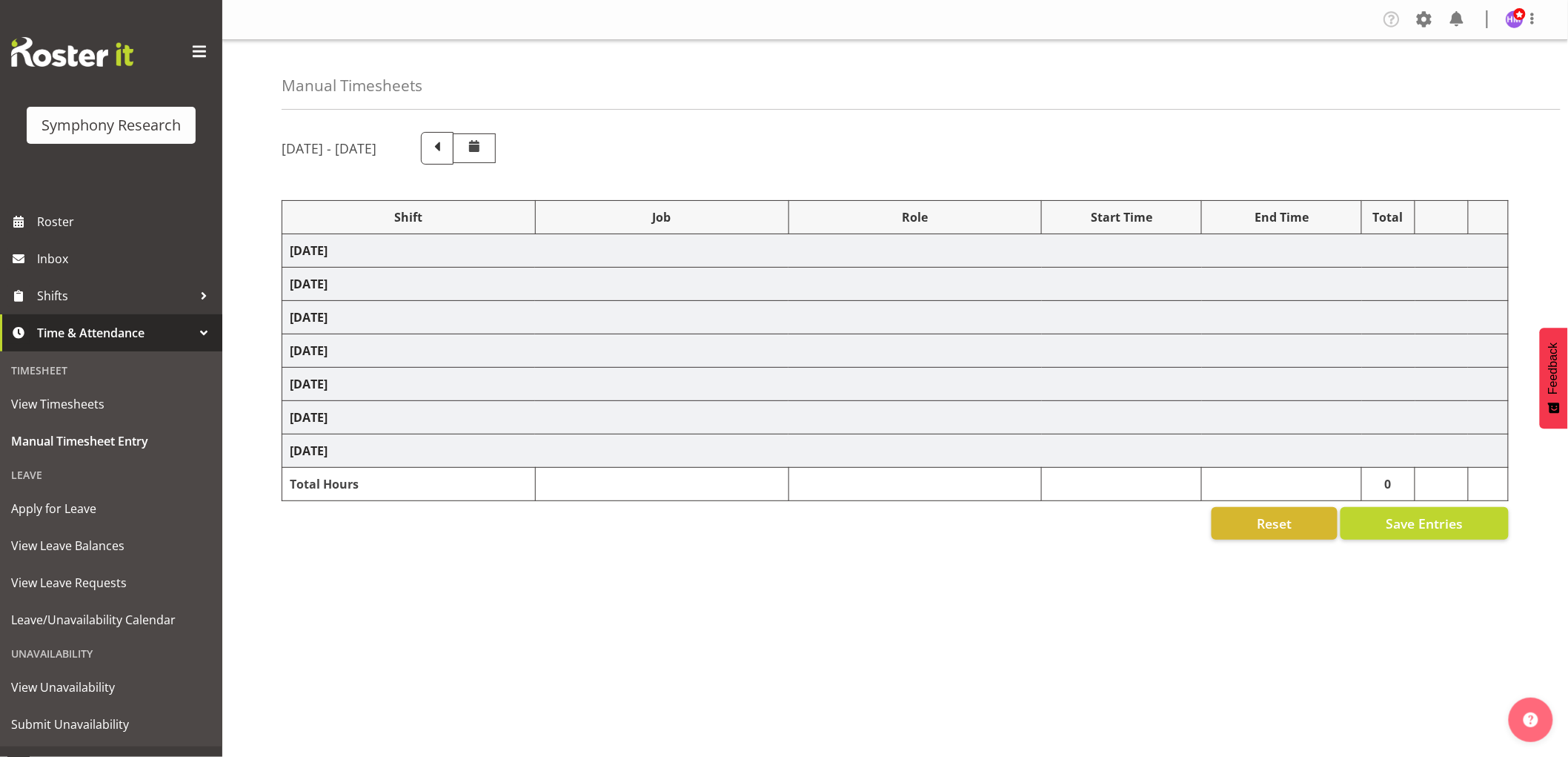
select select "1607"
select select "2379"
select select "1607"
select select "743"
select select "1607"
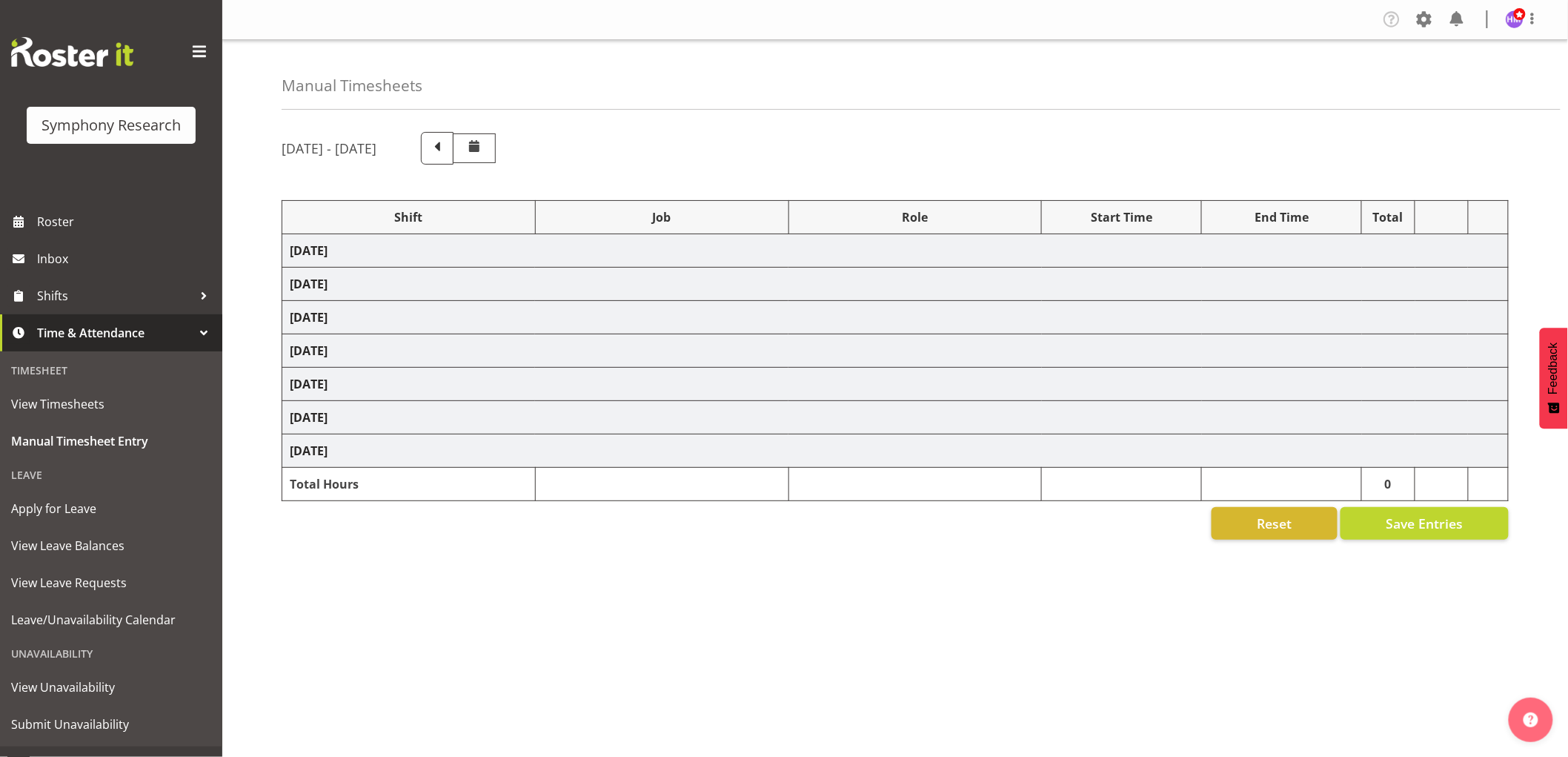
select select "9426"
select select "1607"
select select "10239"
select select "1607"
select select "10420"
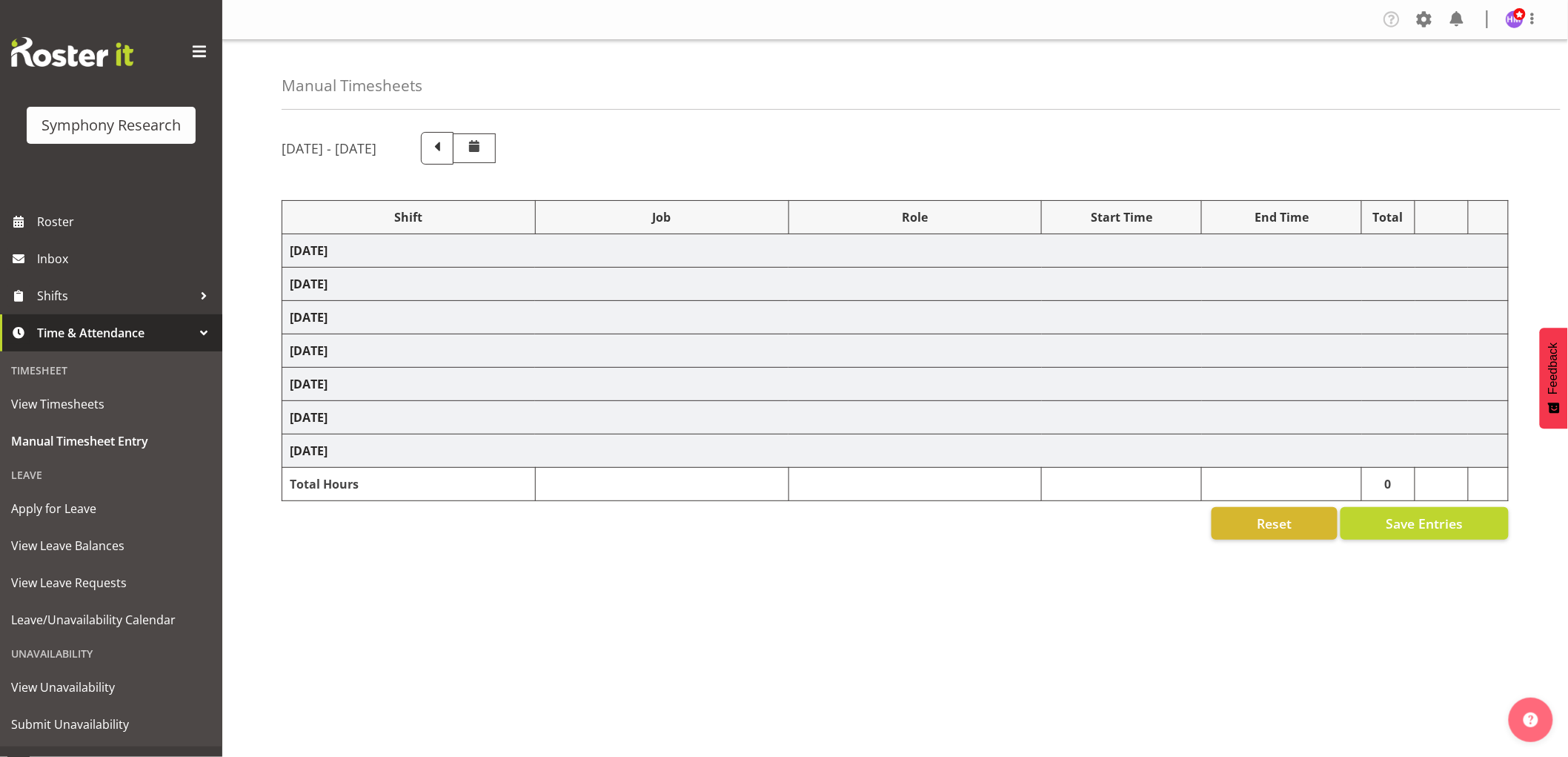
select select "1607"
select select "9636"
select select "1607"
select select "10458"
select select "1607"
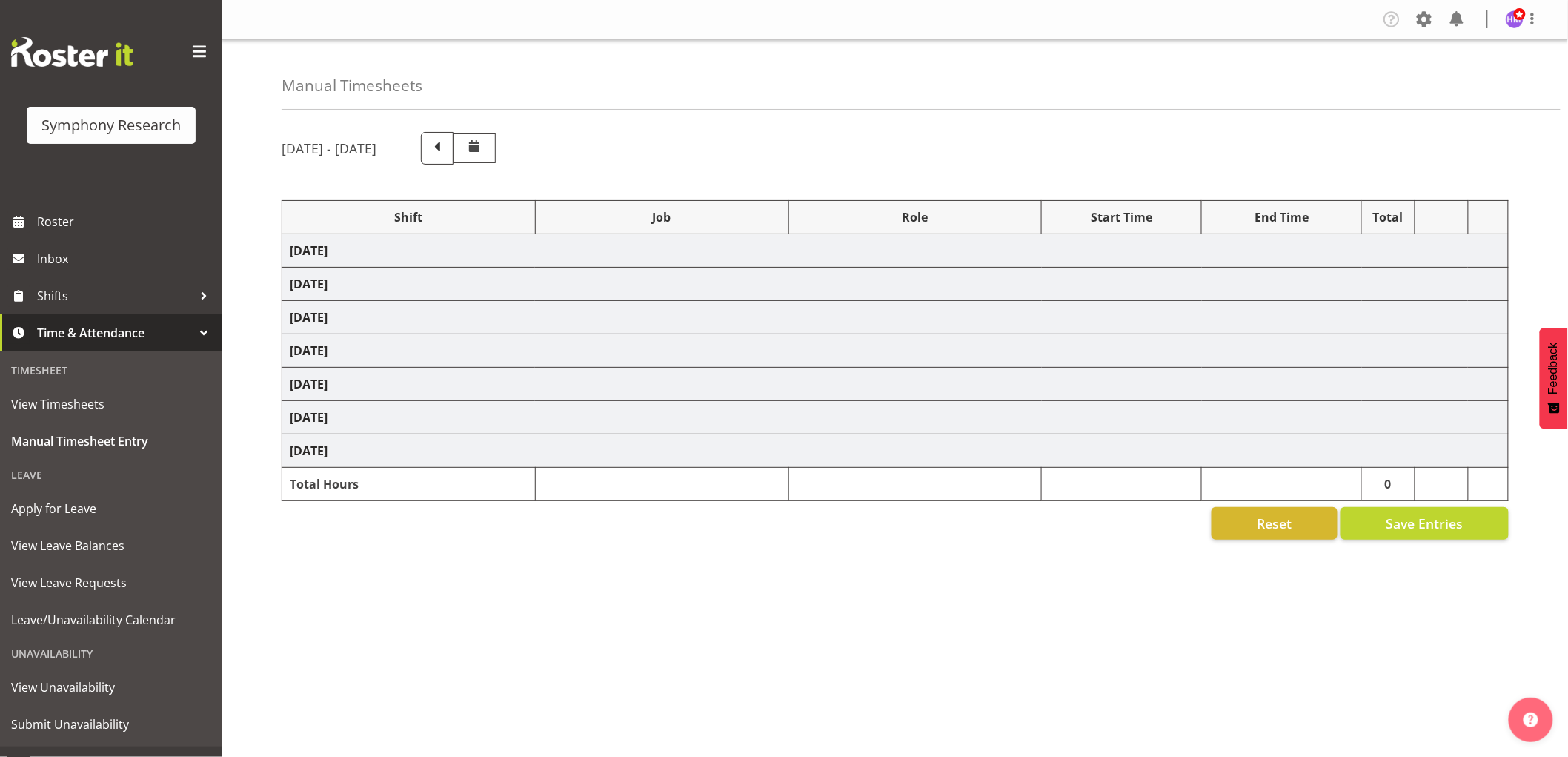
select select "10242"
select select "1607"
select select "2379"
select select "1607"
select select "2379"
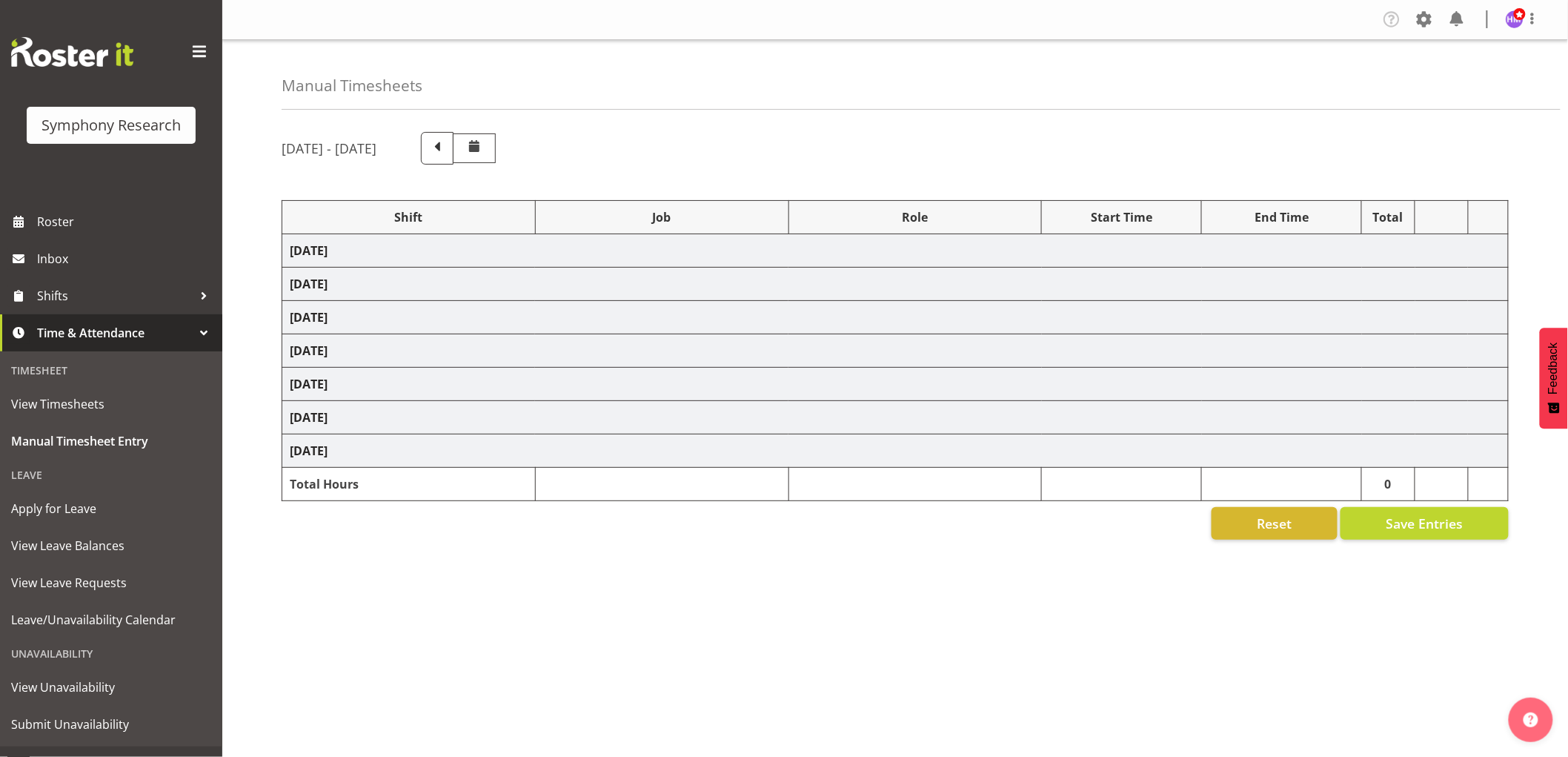
select select "1607"
select select "2379"
select select "1607"
select select "743"
select select "1607"
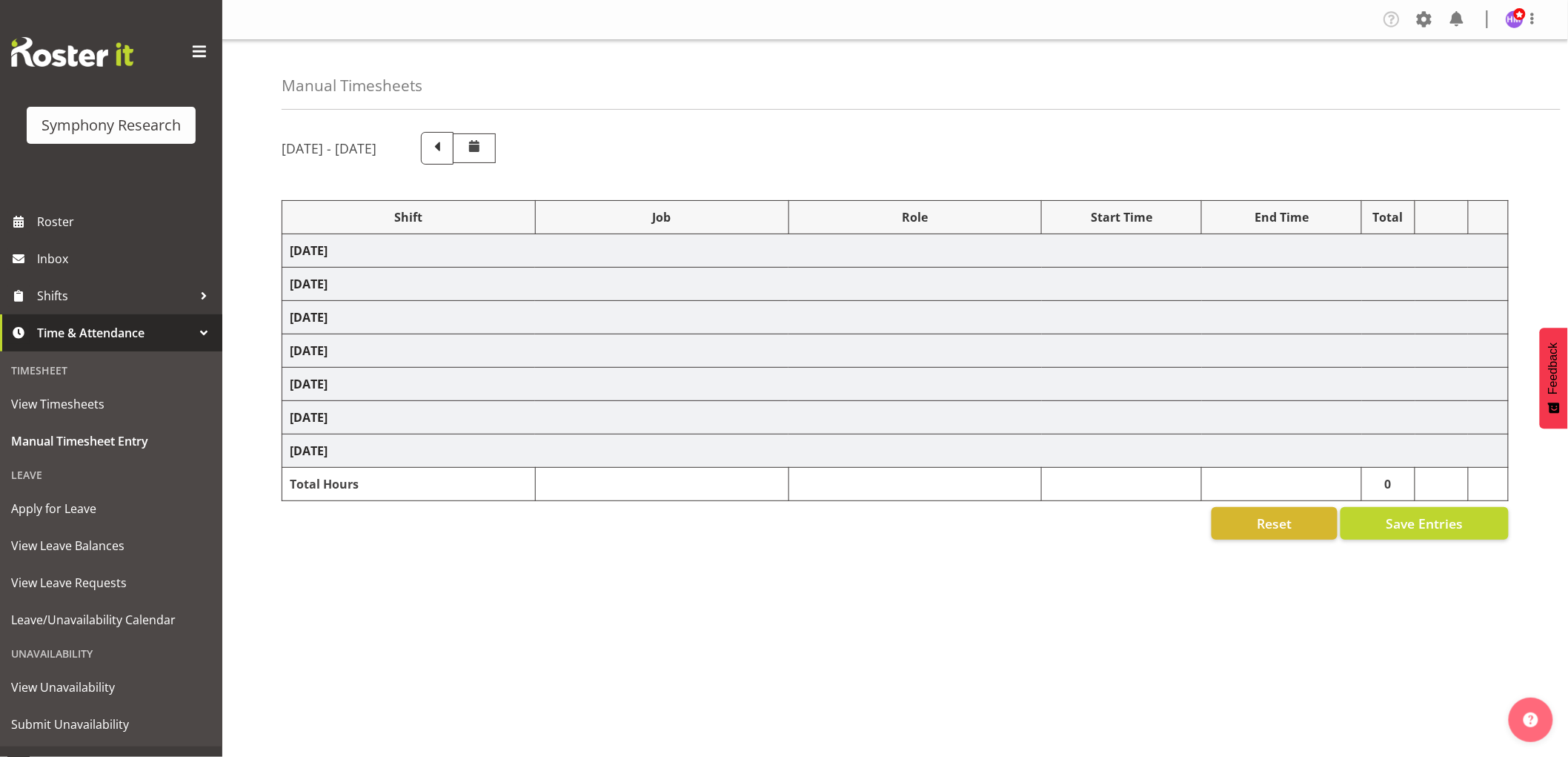
select select "10242"
select select "1607"
select select "10458"
select select "1607"
select select "9636"
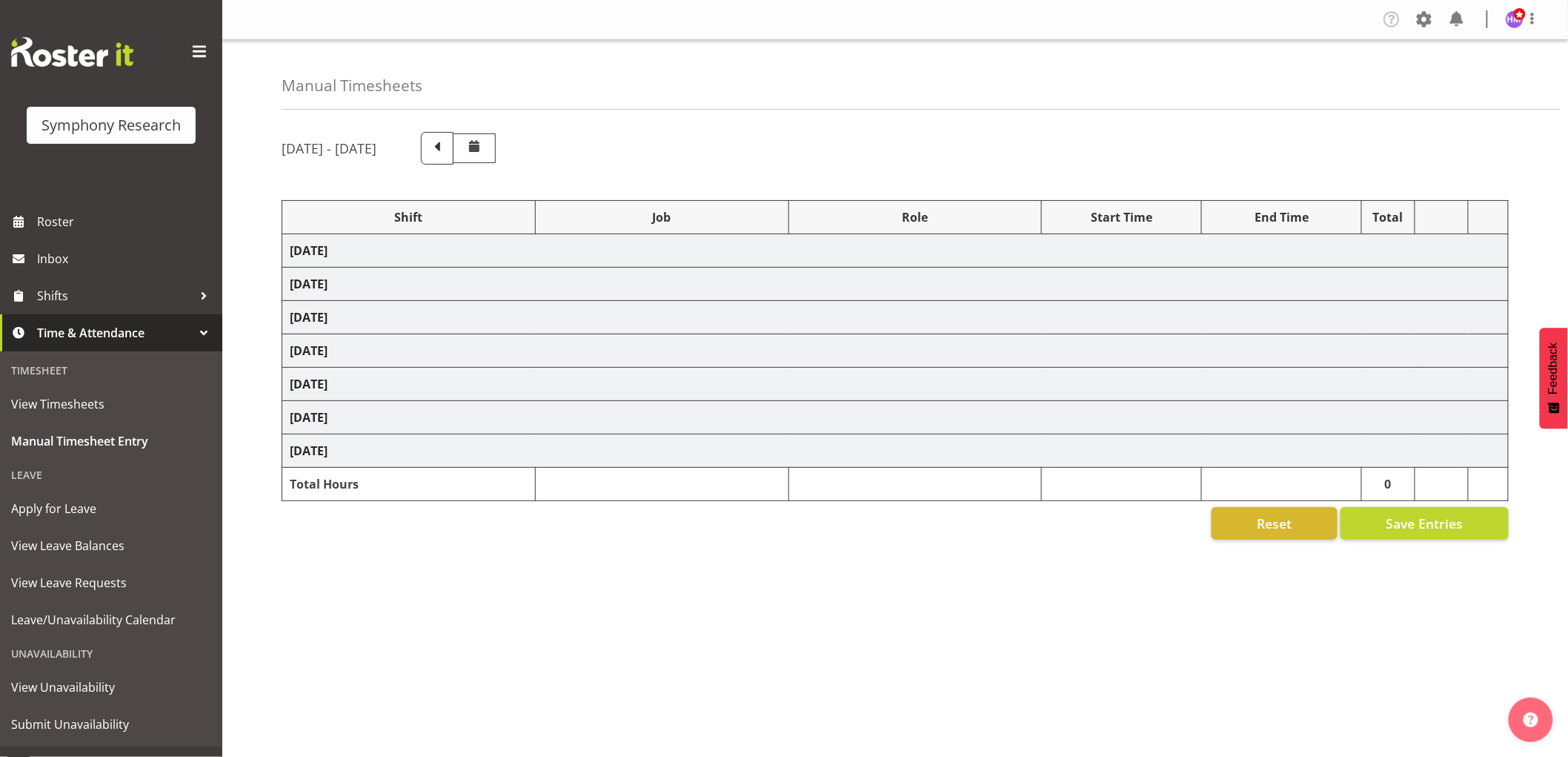
select select "1607"
select select "10239"
select select "1607"
select select "9426"
select select "1607"
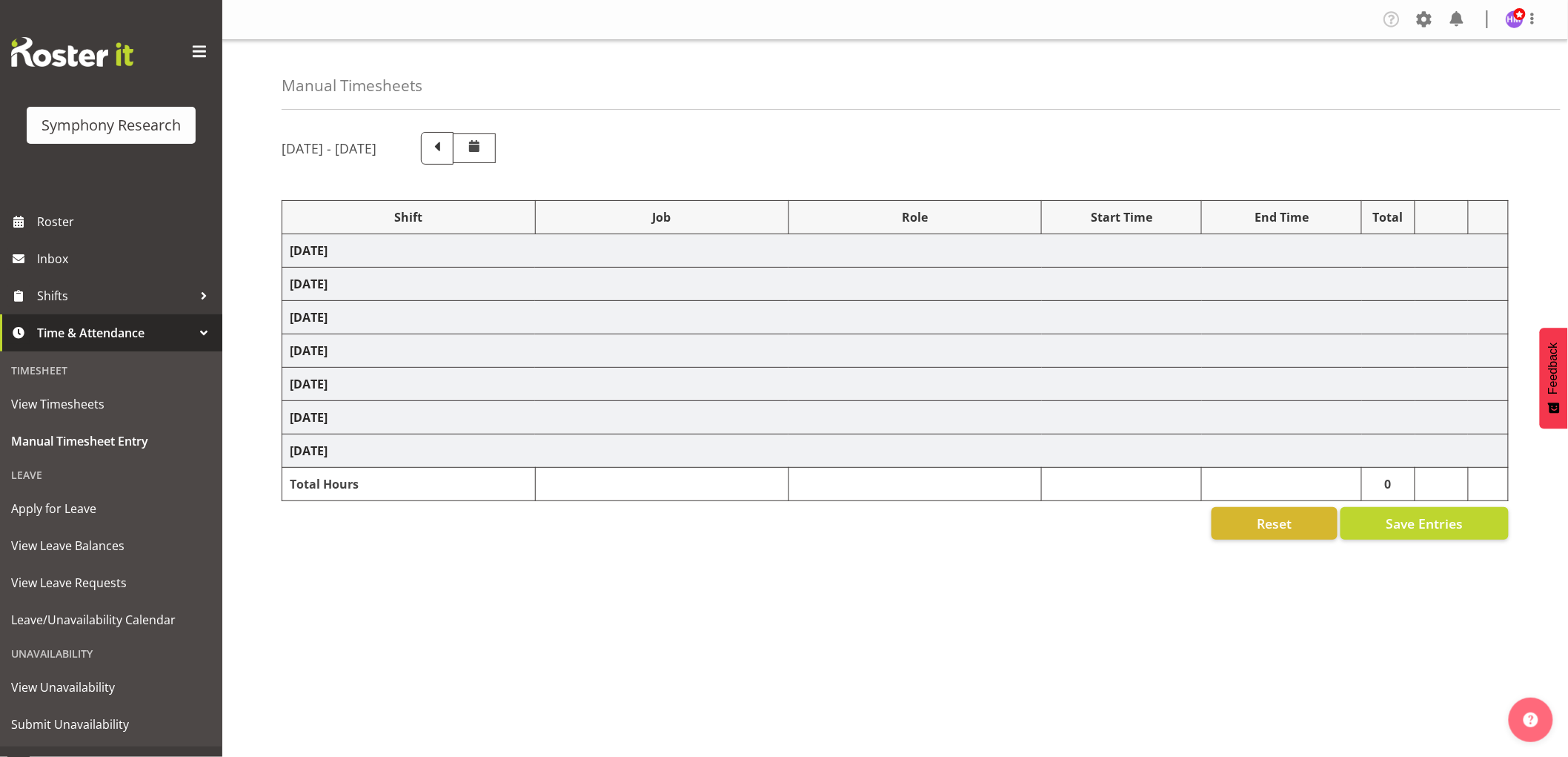
select select "2379"
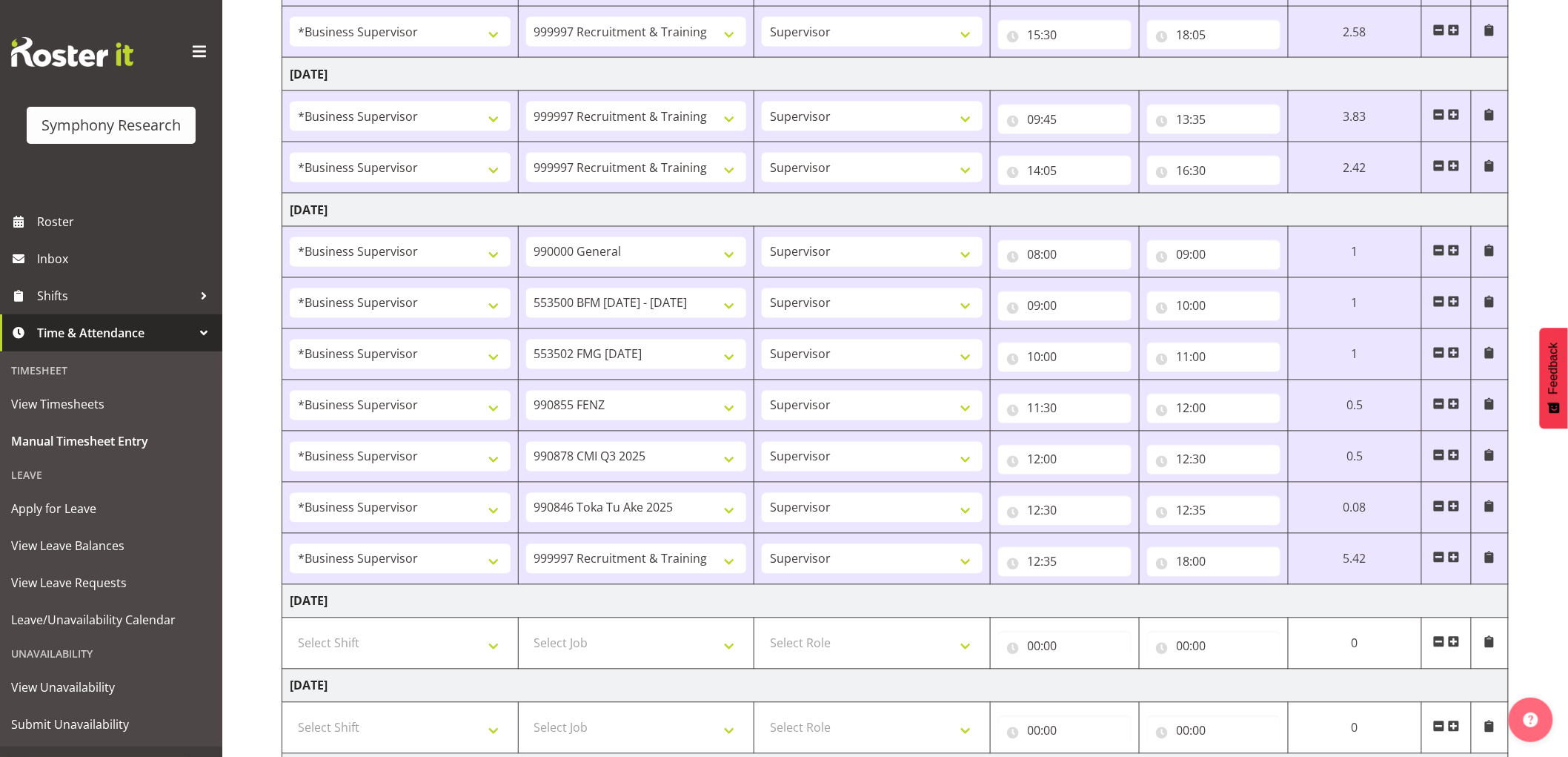
scroll to position [988, 0]
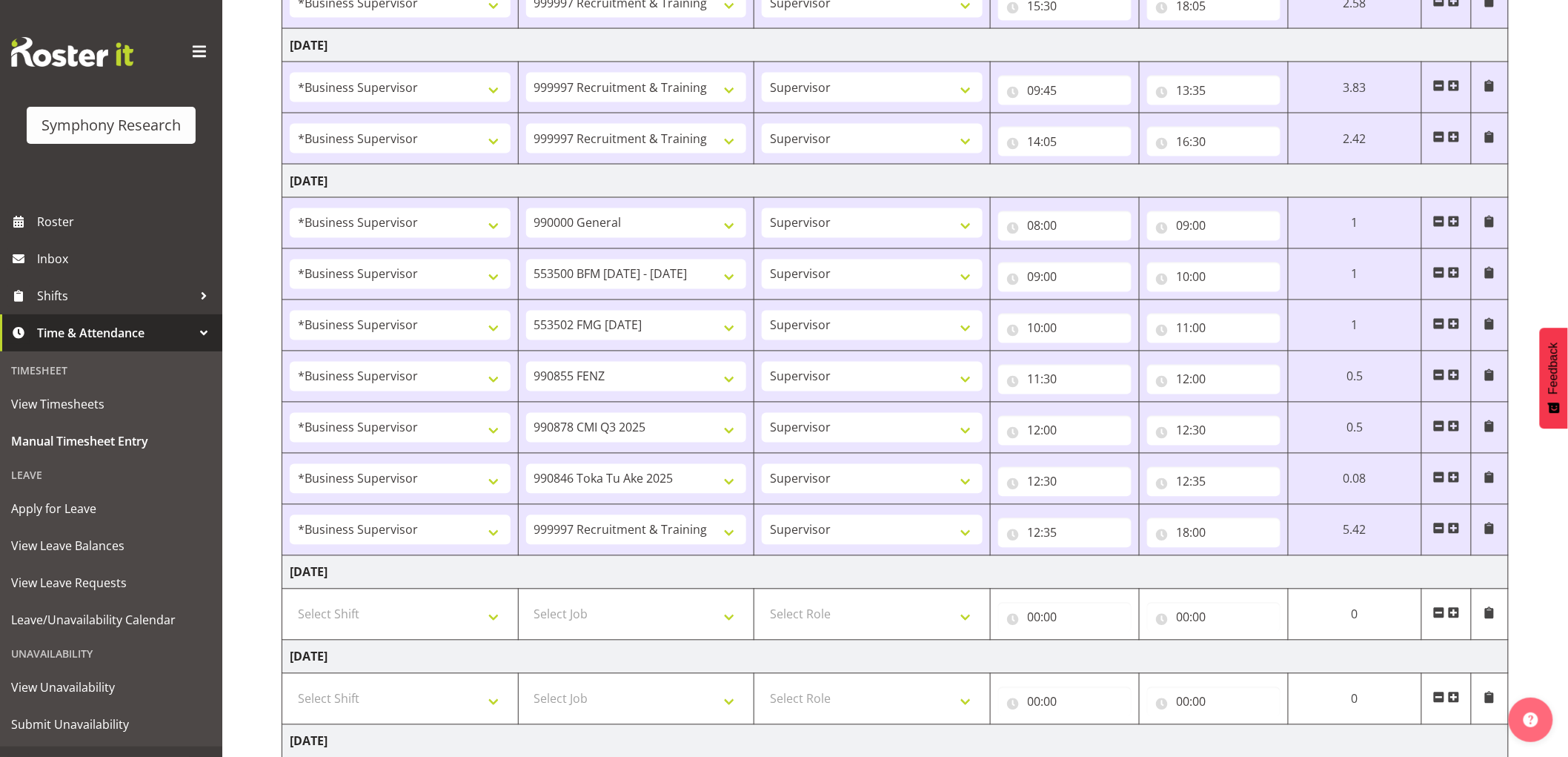
click at [1206, 537] on input "18:00" at bounding box center [1214, 533] width 134 height 30
click at [1305, 568] on div "00 01 02 03 04 05 06 07 08 09 10 11 12 13 14 15 16 17 18 19 20 21 22 23 : 00 01…" at bounding box center [1266, 575] width 237 height 37
click at [1296, 574] on select "00 01 02 03 04 05 06 07 08 09 10 11 12 13 14 15 16 17 18 19 20 21 22 23 24 25 2…" at bounding box center [1287, 572] width 33 height 30
select select "30"
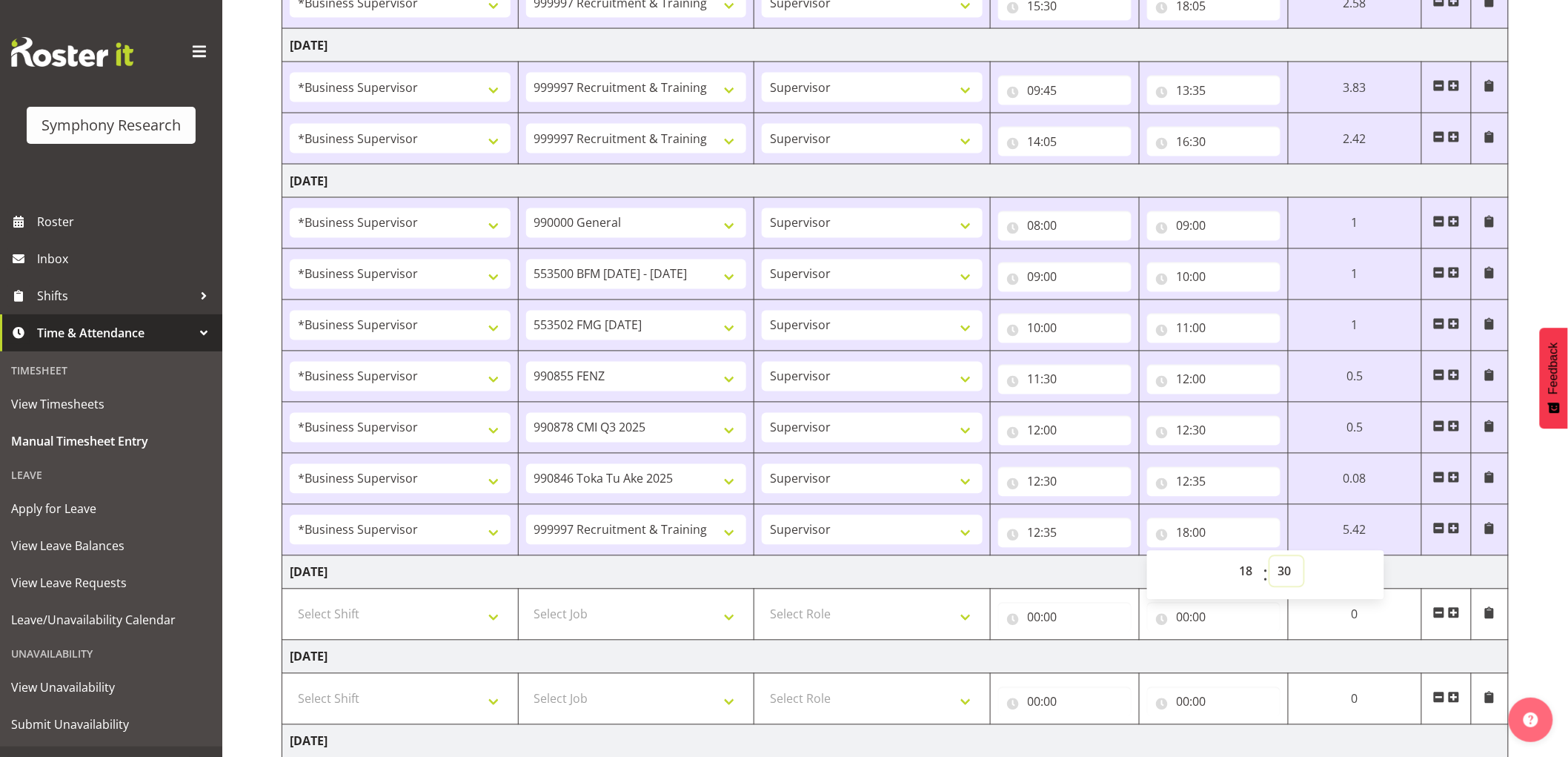
click at [1304, 559] on select "00 01 02 03 04 05 06 07 08 09 10 11 12 13 14 15 16 17 18 19 20 21 22 23 24 25 2…" at bounding box center [1287, 572] width 33 height 30
type input "18:30"
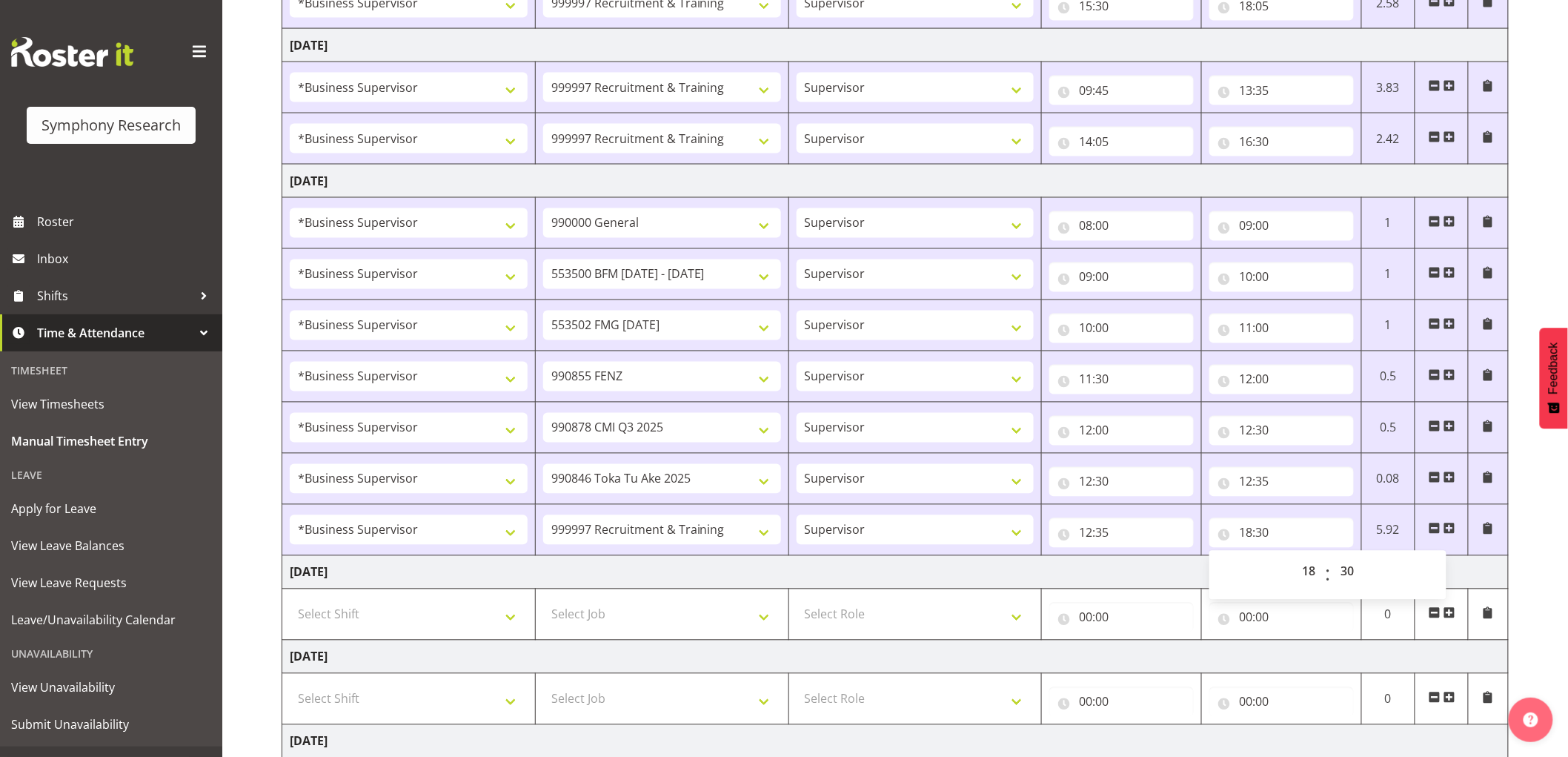
drag, startPoint x: 1105, startPoint y: 566, endPoint x: 1109, endPoint y: 574, distance: 8.9
click at [1106, 572] on td "Friday 15th August 2025" at bounding box center [896, 573] width 1227 height 33
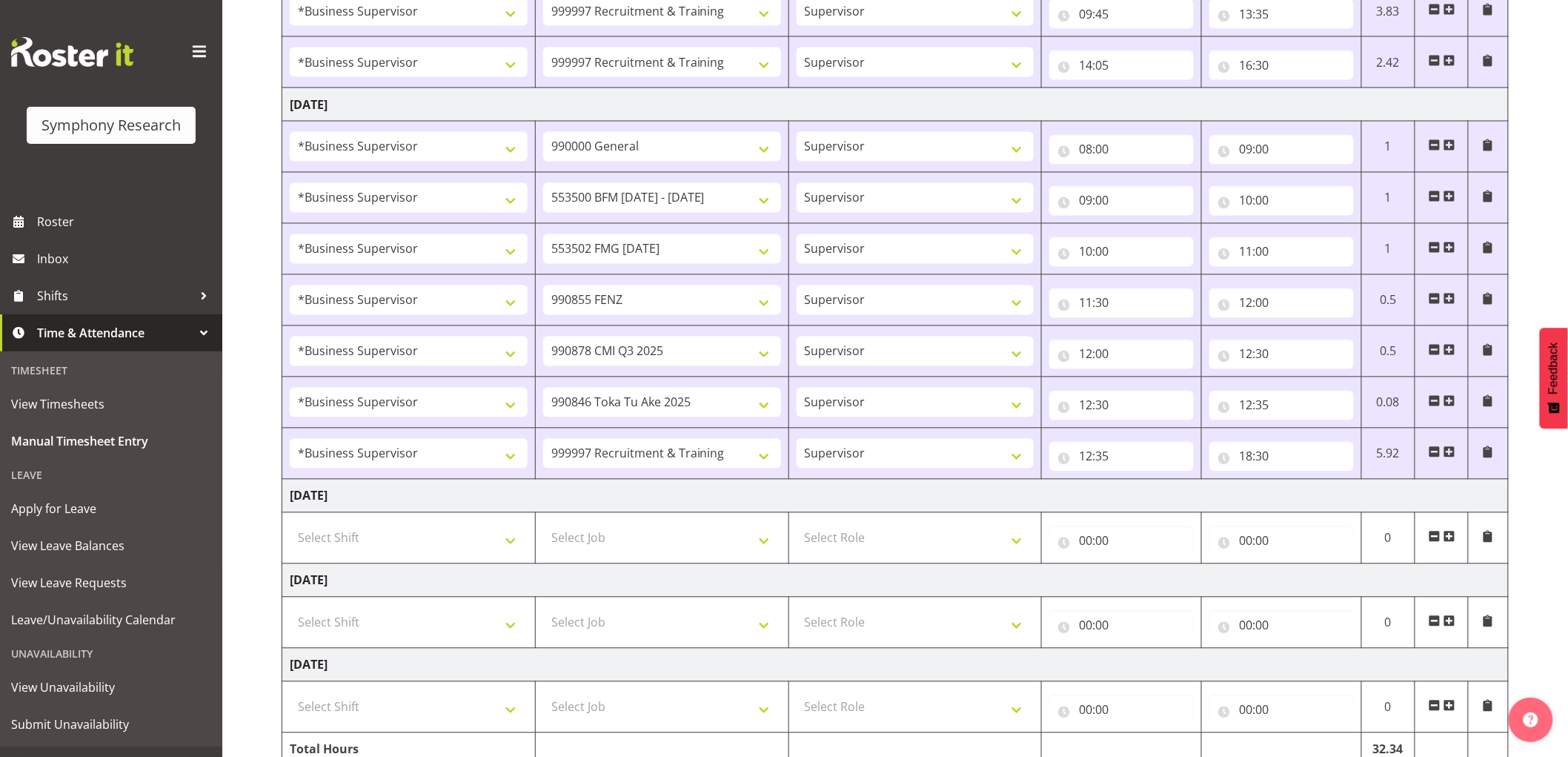
scroll to position [1139, 0]
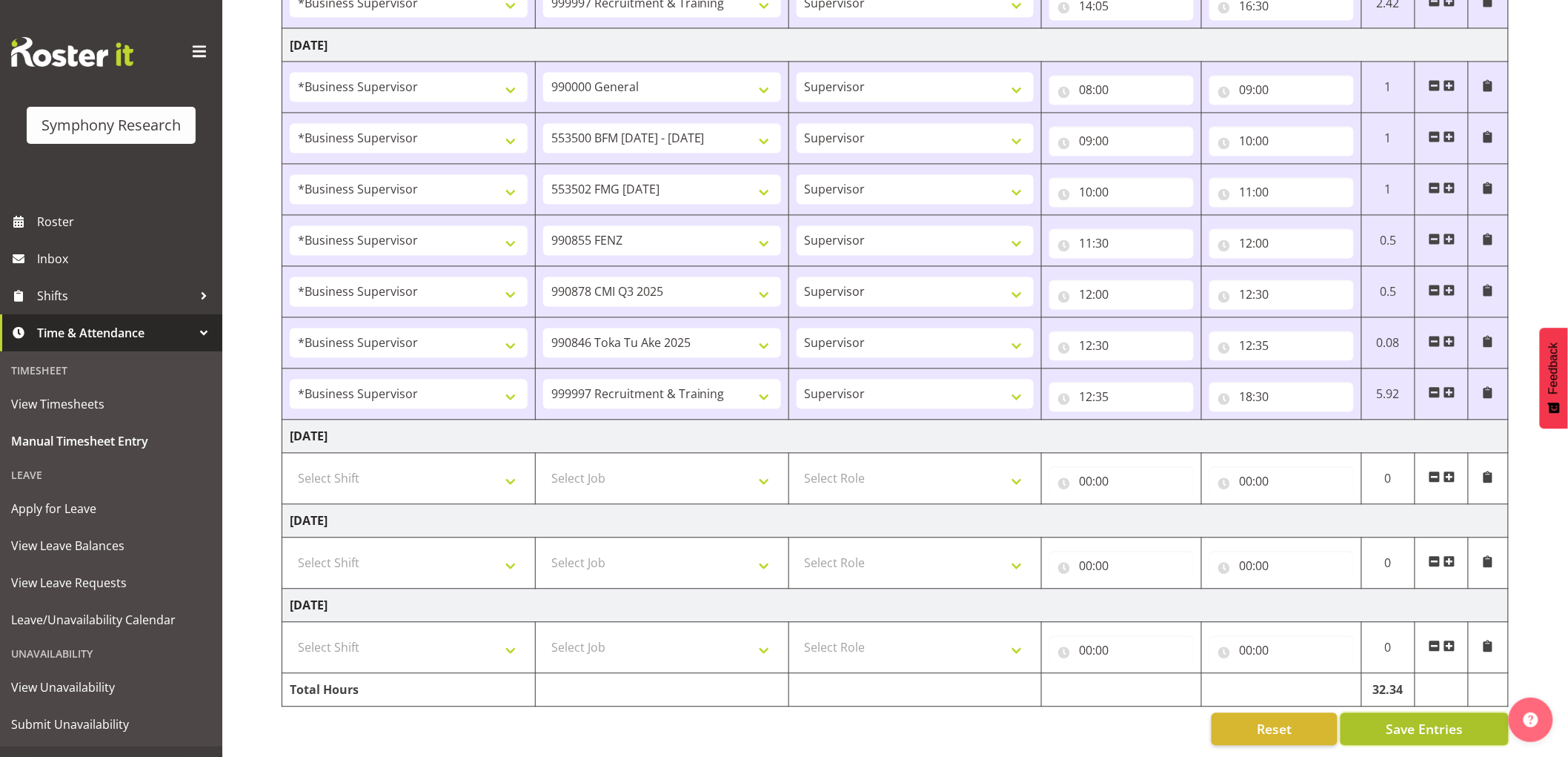
click at [1428, 732] on button "Save Entries" at bounding box center [1425, 729] width 168 height 32
click at [1420, 728] on button "Save Entries" at bounding box center [1425, 729] width 168 height 32
click at [1273, 382] on input "18:30" at bounding box center [1282, 397] width 145 height 30
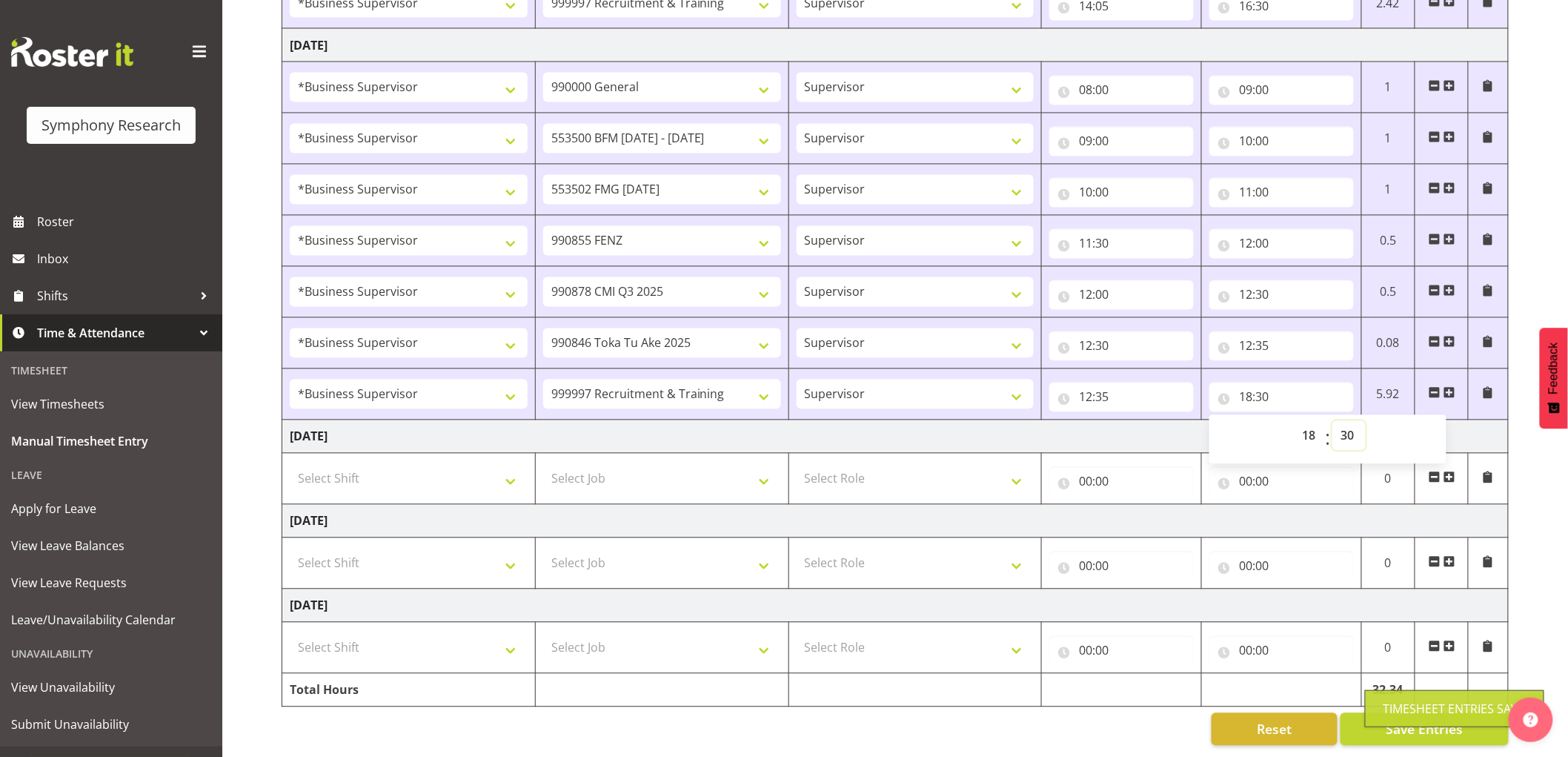
click at [1353, 426] on select "00 01 02 03 04 05 06 07 08 09 10 11 12 13 14 15 16 17 18 19 20 21 22 23 24 25 2…" at bounding box center [1349, 436] width 33 height 30
select select "35"
click at [1332, 421] on select "00 01 02 03 04 05 06 07 08 09 10 11 12 13 14 15 16 17 18 19 20 21 22 23 24 25 2…" at bounding box center [1349, 436] width 33 height 30
type input "18:35"
click at [1417, 720] on span "Save Entries" at bounding box center [1424, 730] width 77 height 19
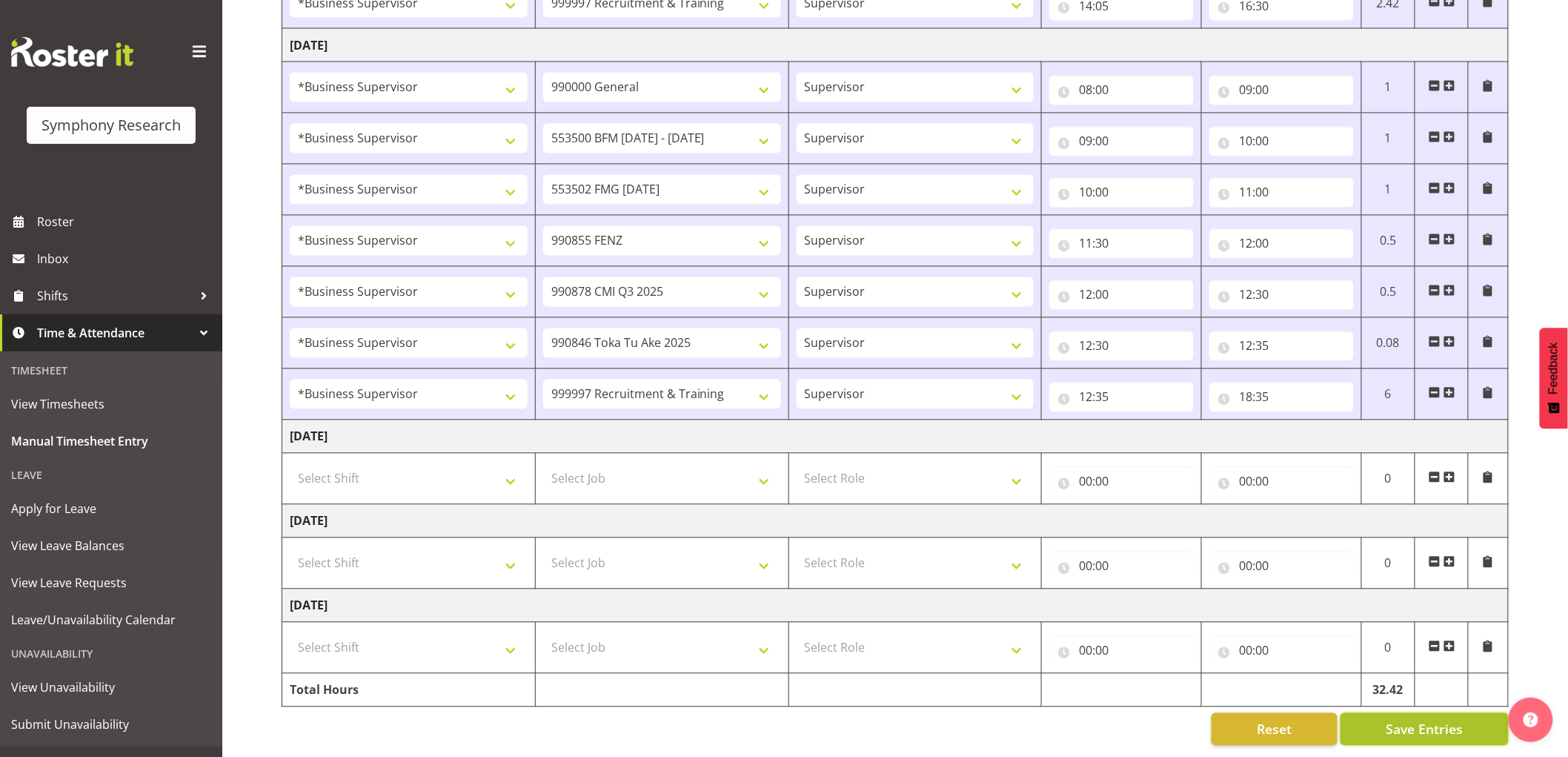
click at [1440, 720] on span "Save Entries" at bounding box center [1424, 730] width 77 height 19
